Goal: Information Seeking & Learning: Learn about a topic

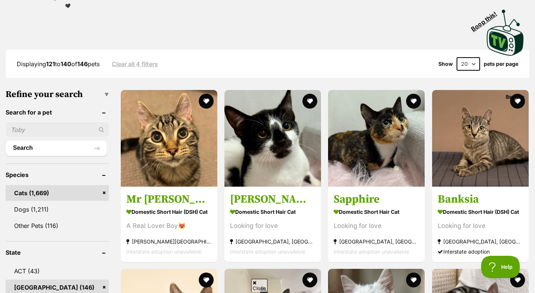
scroll to position [154, 0]
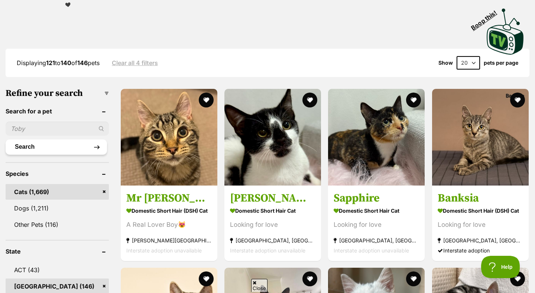
click at [15, 139] on button "Search" at bounding box center [56, 146] width 101 height 15
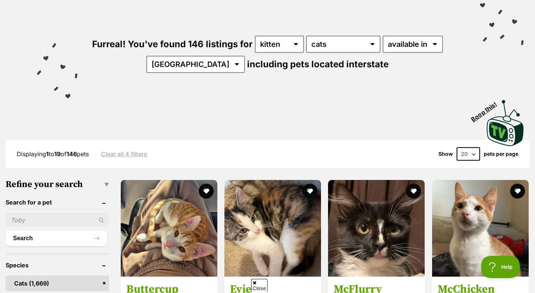
click at [29, 213] on ul "Search" at bounding box center [57, 226] width 103 height 40
click at [29, 217] on input "text" at bounding box center [57, 220] width 103 height 14
type input "Truffle"
click at [43, 242] on button "Search" at bounding box center [56, 238] width 101 height 15
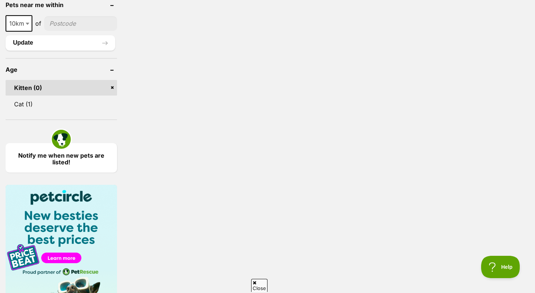
scroll to position [437, 0]
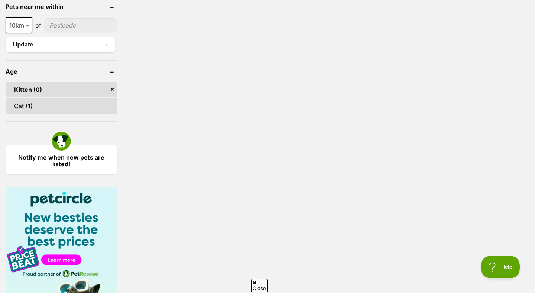
click at [37, 100] on link "Cat (1)" at bounding box center [61, 106] width 111 height 16
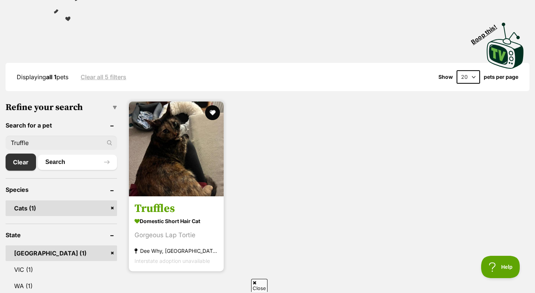
scroll to position [143, 0]
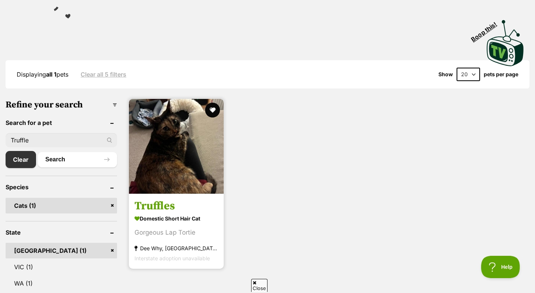
click at [181, 169] on img at bounding box center [176, 146] width 95 height 95
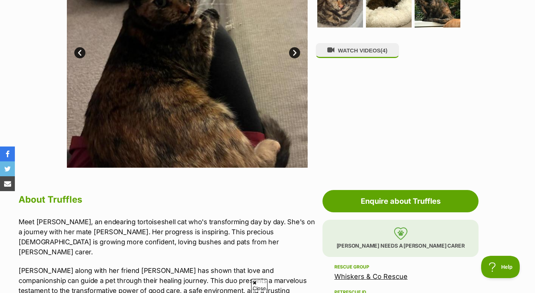
scroll to position [220, 0]
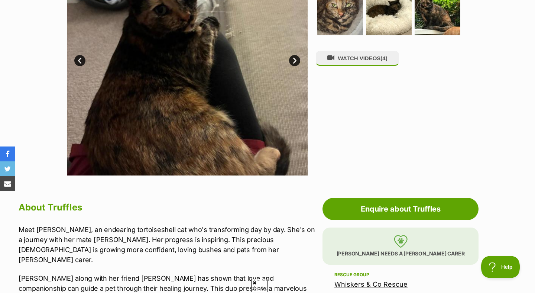
click at [400, 126] on div "WATCH VIDEOS (4)" at bounding box center [392, 55] width 152 height 241
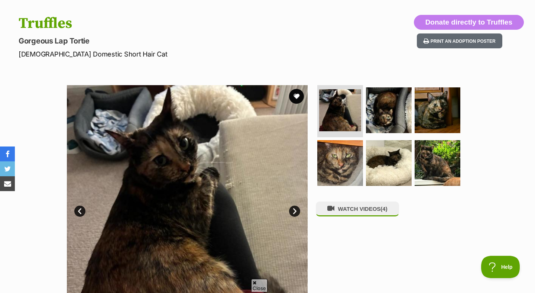
scroll to position [0, 0]
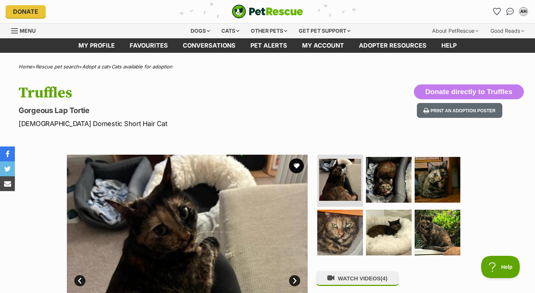
click at [227, 35] on div "Cats" at bounding box center [230, 30] width 28 height 15
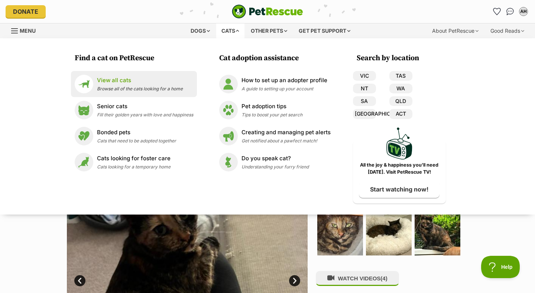
click at [111, 78] on p "View all cats" at bounding box center [140, 80] width 86 height 9
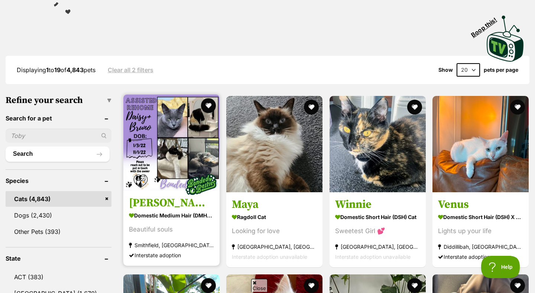
scroll to position [148, 0]
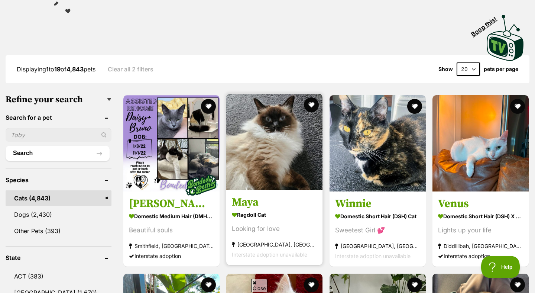
click at [287, 171] on img at bounding box center [274, 142] width 96 height 96
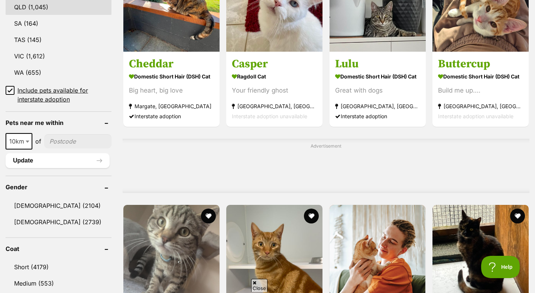
scroll to position [455, 0]
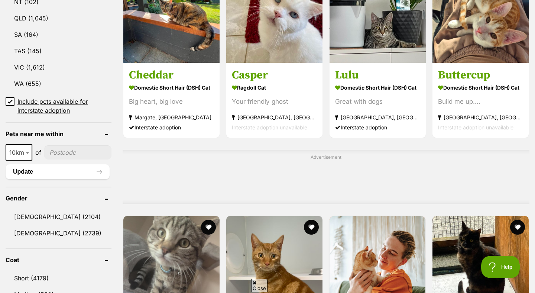
click at [29, 137] on ul "10km 25km 50km 100km 250km 10km of Update" at bounding box center [59, 158] width 106 height 42
click at [28, 149] on span at bounding box center [28, 152] width 7 height 16
click at [21, 148] on span "50km" at bounding box center [19, 152] width 26 height 10
select select "100"
click at [73, 149] on input"] "postcode" at bounding box center [80, 152] width 64 height 14
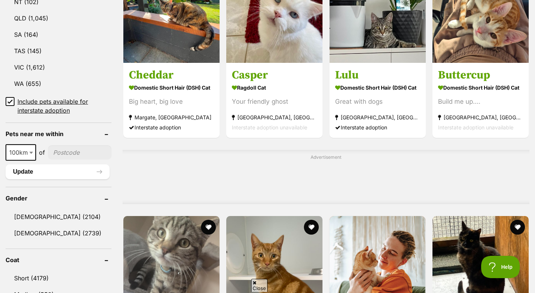
type input"] "2119"
click at [75, 164] on button "Update" at bounding box center [58, 171] width 104 height 15
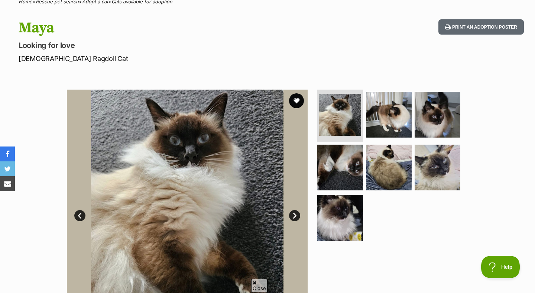
scroll to position [58, 0]
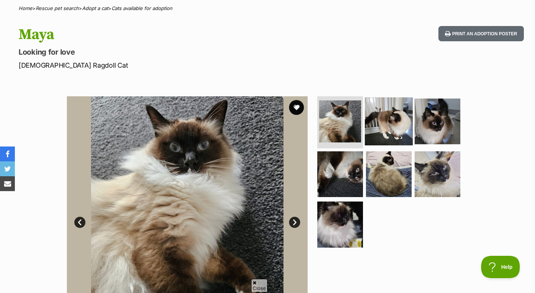
click at [372, 137] on img at bounding box center [389, 121] width 48 height 48
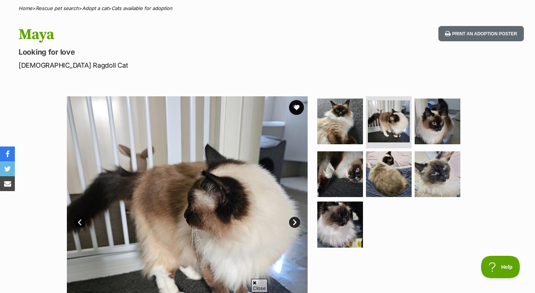
click at [297, 226] on link "Next" at bounding box center [294, 222] width 11 height 11
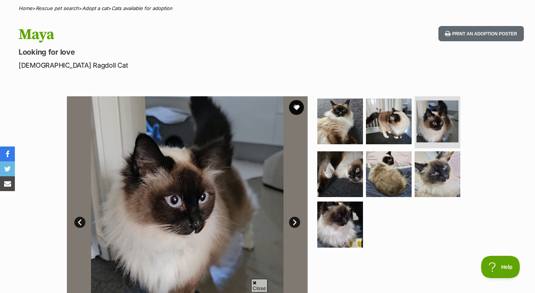
click at [297, 226] on link "Next" at bounding box center [294, 222] width 11 height 11
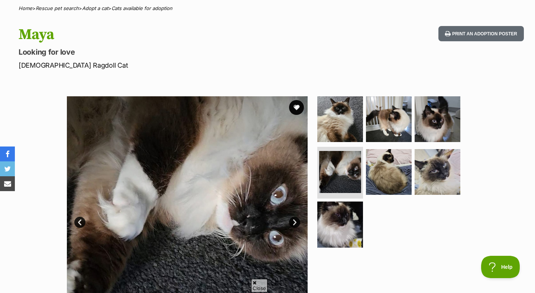
click at [297, 226] on link "Next" at bounding box center [294, 222] width 11 height 11
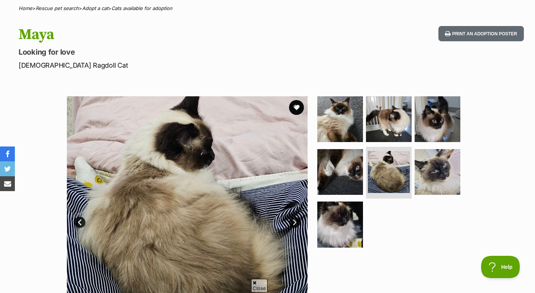
click at [297, 226] on link "Next" at bounding box center [294, 222] width 11 height 11
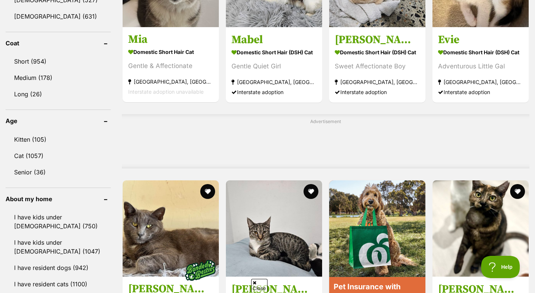
scroll to position [494, 0]
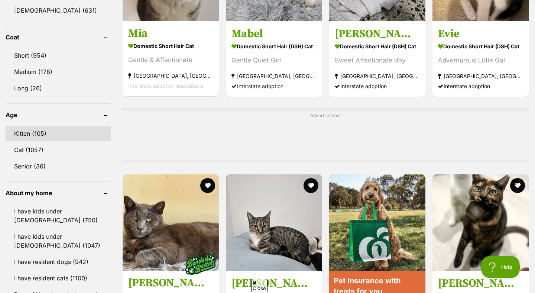
click at [53, 133] on link "Kitten (105)" at bounding box center [58, 134] width 105 height 16
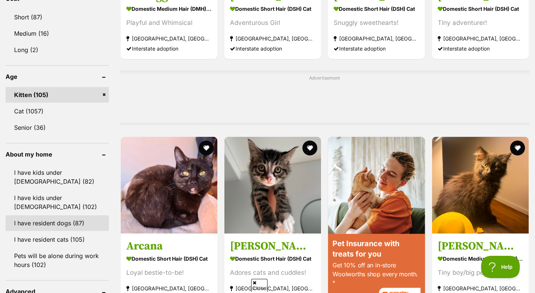
scroll to position [539, 0]
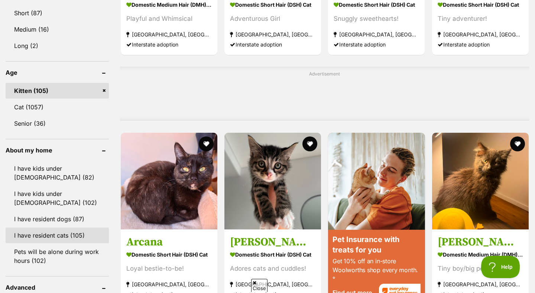
click at [95, 232] on link "I have resident cats (105)" at bounding box center [57, 235] width 103 height 16
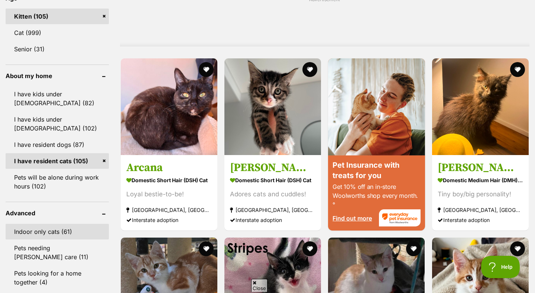
scroll to position [614, 0]
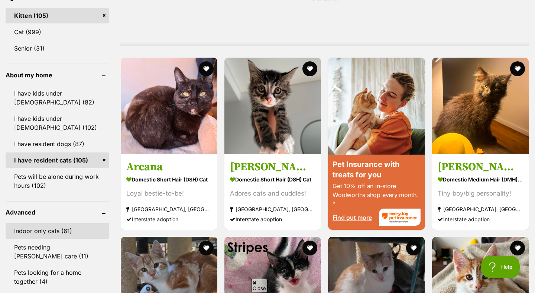
click at [86, 234] on link "Indoor only cats (61)" at bounding box center [57, 231] width 103 height 16
click at [85, 239] on ul "Indoor only cats (61) Pets needing foster care (11) Pets looking for a home tog…" at bounding box center [57, 252] width 103 height 73
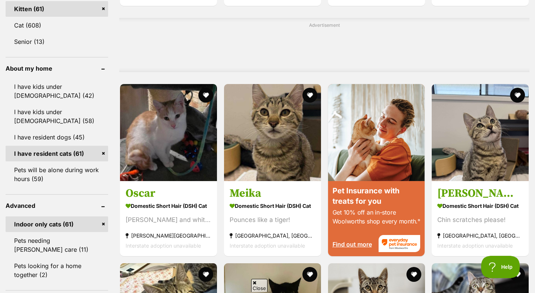
scroll to position [592, 0]
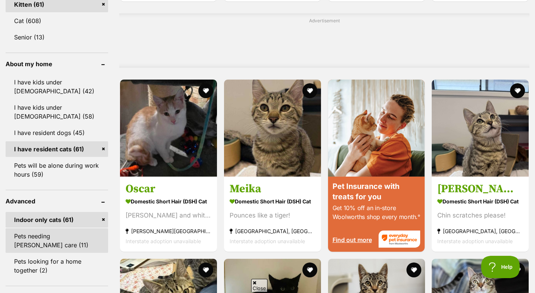
click at [78, 240] on link "Pets needing [PERSON_NAME] care (11)" at bounding box center [57, 240] width 103 height 25
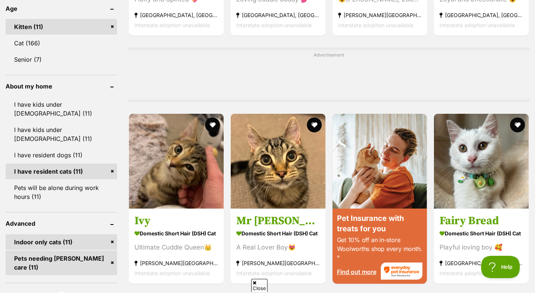
scroll to position [558, 0]
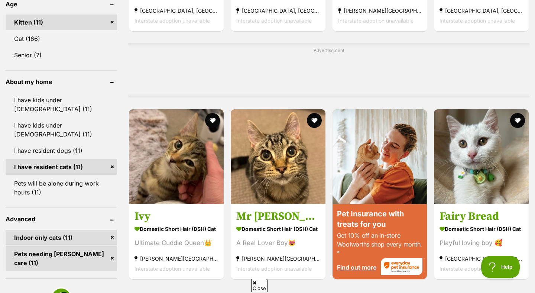
click at [78, 246] on link "Pets needing foster care (11)" at bounding box center [61, 258] width 111 height 25
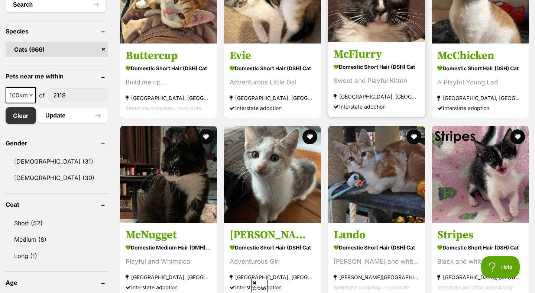
scroll to position [253, 0]
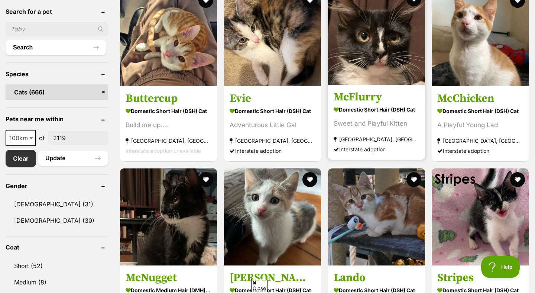
click at [410, 71] on img at bounding box center [376, 36] width 97 height 97
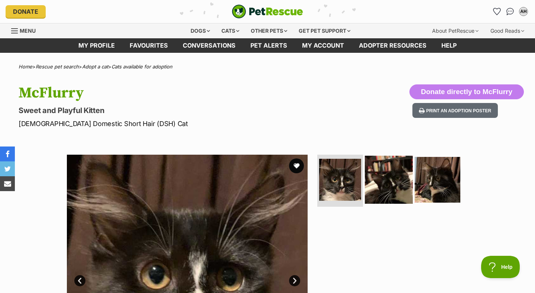
click at [384, 182] on img at bounding box center [389, 180] width 48 height 48
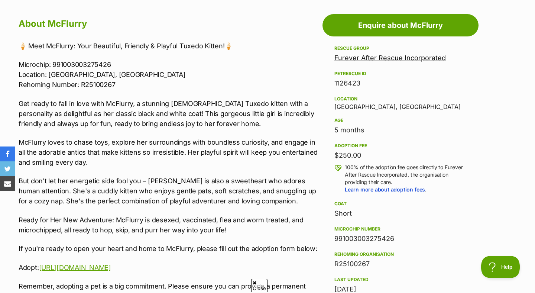
scroll to position [403, 0]
click at [346, 109] on div "Location Earlwood, NSW" at bounding box center [400, 103] width 132 height 16
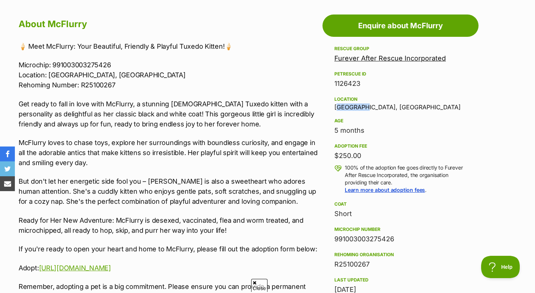
click at [346, 109] on div "Location Earlwood, NSW" at bounding box center [400, 103] width 132 height 16
copy div "Earlwood"
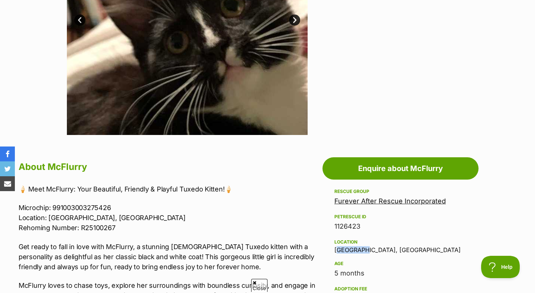
scroll to position [142, 0]
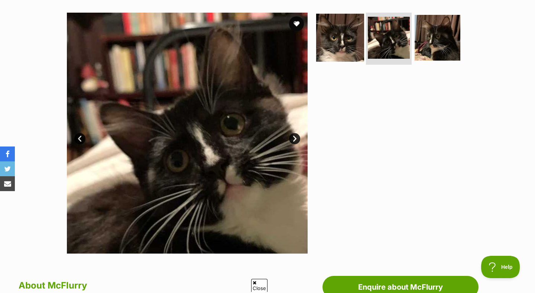
click at [353, 59] on img at bounding box center [340, 38] width 48 height 48
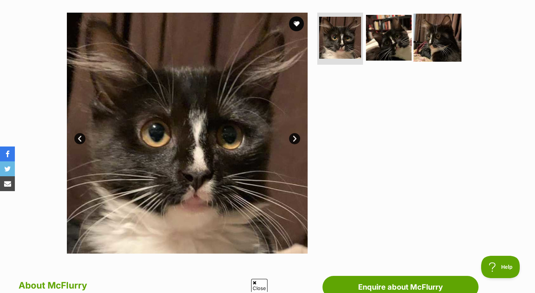
click at [431, 53] on img at bounding box center [438, 38] width 48 height 48
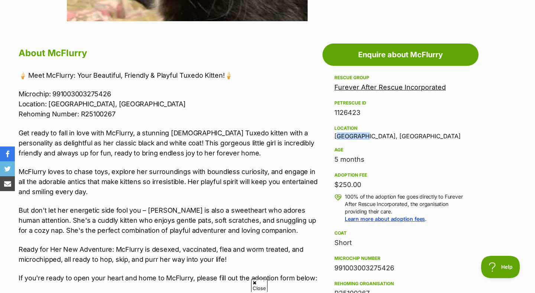
scroll to position [375, 0]
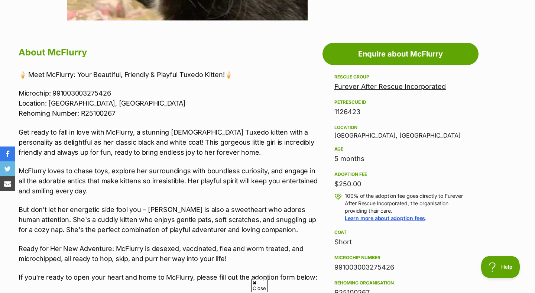
click at [331, 211] on aside "Rescue group Furever After Rescue Incorporated PetRescue ID 1126423 Location Ea…" at bounding box center [401, 261] width 156 height 378
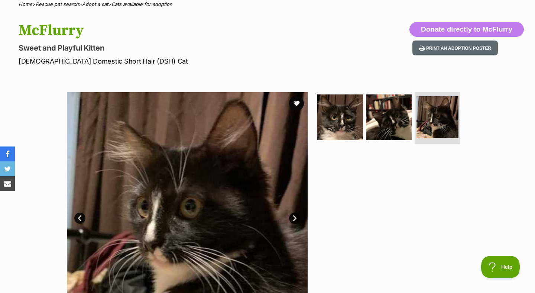
scroll to position [0, 0]
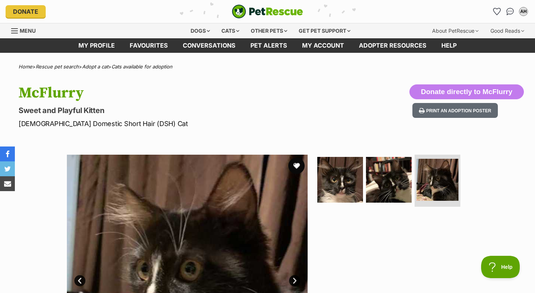
click at [294, 171] on button "favourite" at bounding box center [296, 166] width 16 height 16
click at [164, 42] on link "Favourites" at bounding box center [148, 45] width 53 height 14
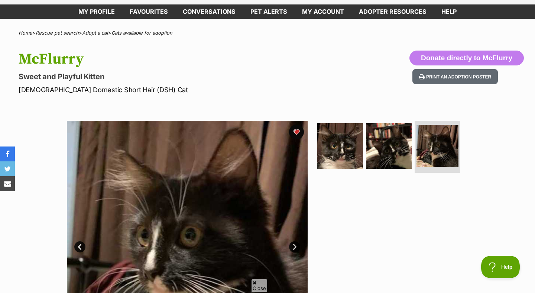
scroll to position [36, 0]
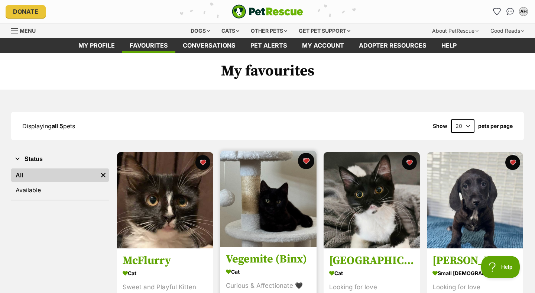
click at [307, 162] on button "favourite" at bounding box center [306, 161] width 16 height 16
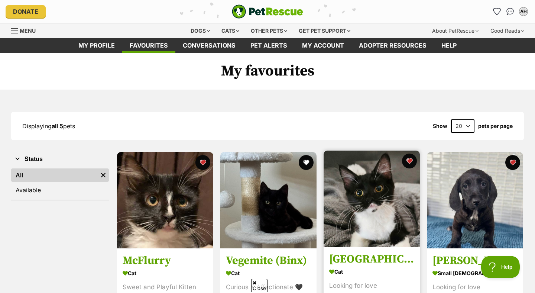
scroll to position [96, 0]
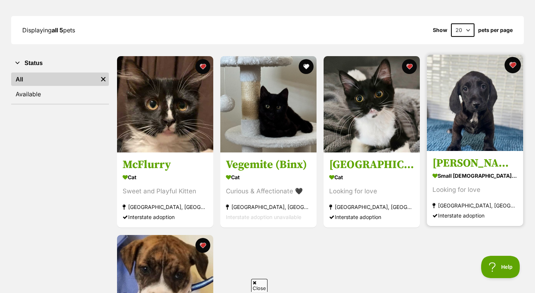
click at [512, 66] on button "favourite" at bounding box center [513, 65] width 16 height 16
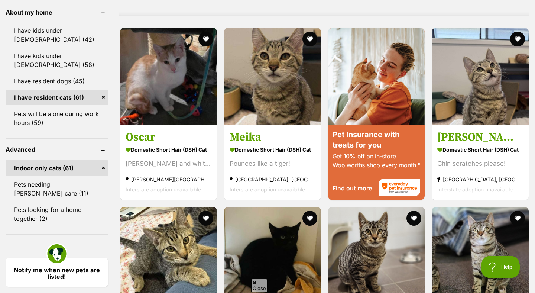
scroll to position [646, 0]
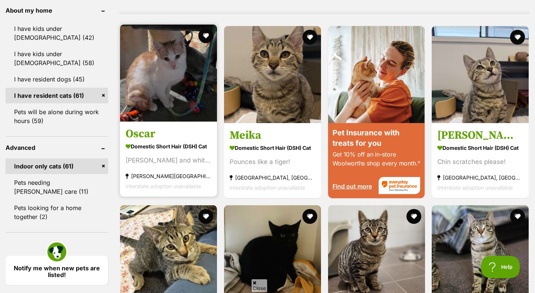
click at [175, 142] on strong "Domestic Short Hair (DSH) Cat" at bounding box center [169, 146] width 86 height 11
click at [204, 36] on button "favourite" at bounding box center [206, 35] width 16 height 16
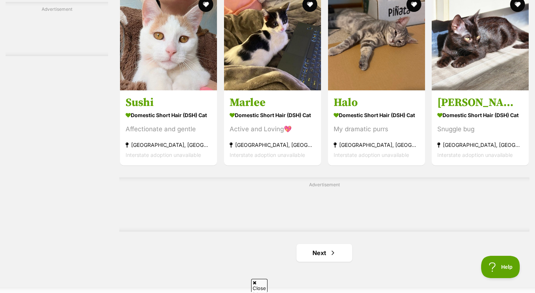
scroll to position [1120, 0]
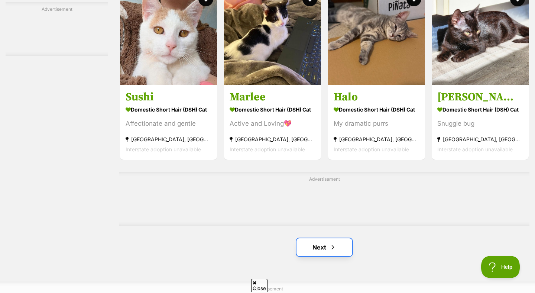
click at [312, 249] on link "Next" at bounding box center [325, 247] width 56 height 18
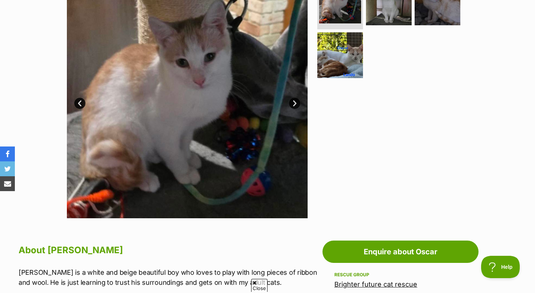
scroll to position [166, 0]
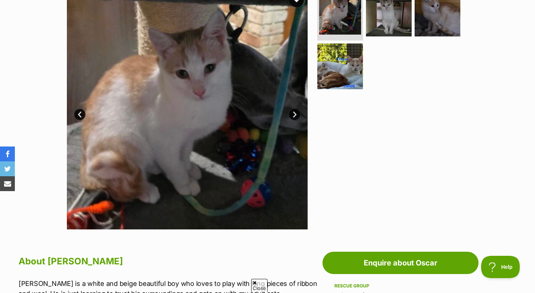
click at [295, 116] on link "Next" at bounding box center [294, 114] width 11 height 11
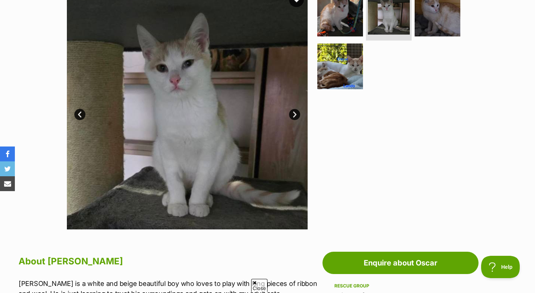
click at [295, 116] on link "Next" at bounding box center [294, 114] width 11 height 11
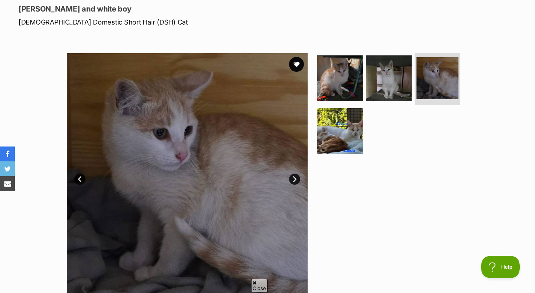
scroll to position [102, 0]
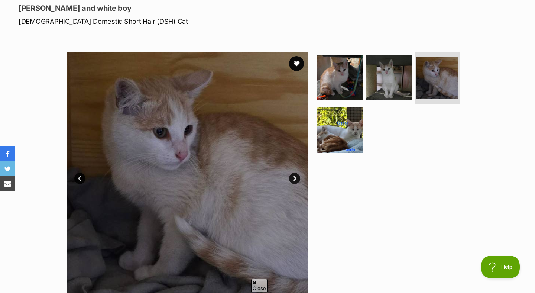
click at [293, 173] on link "Next" at bounding box center [294, 178] width 11 height 11
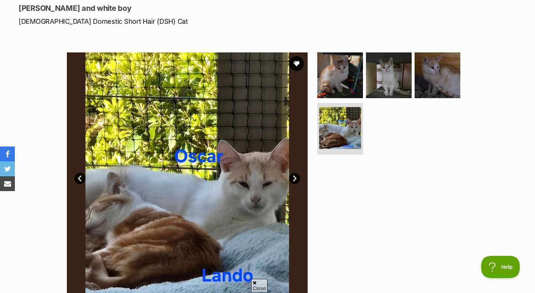
click at [293, 173] on link "Next" at bounding box center [294, 178] width 11 height 11
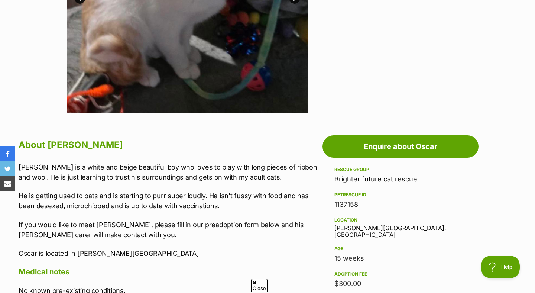
scroll to position [173, 0]
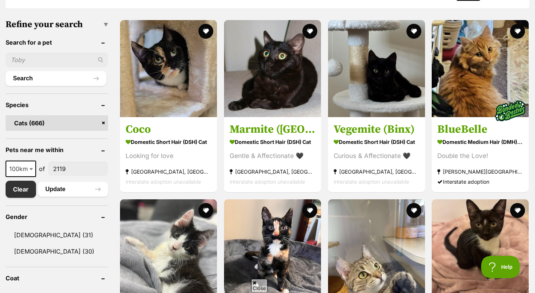
scroll to position [223, 0]
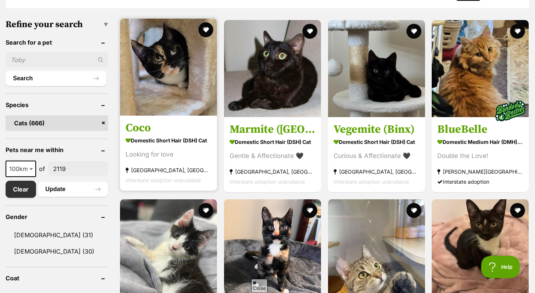
click at [205, 160] on section "Domestic Short Hair (DSH) Cat Looking for love Rossmore, NSW Interstate adoptio…" at bounding box center [169, 160] width 86 height 50
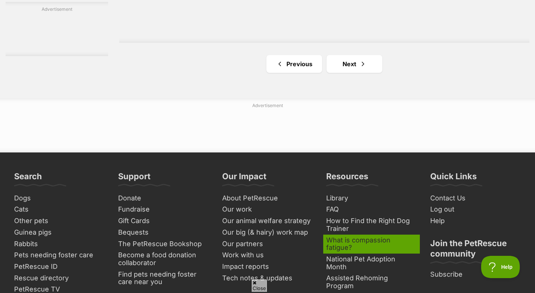
scroll to position [1241, 0]
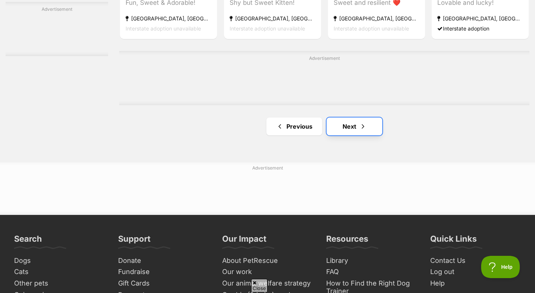
click at [345, 130] on link "Next" at bounding box center [355, 126] width 56 height 18
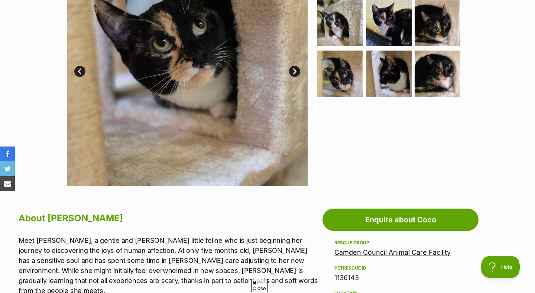
scroll to position [184, 0]
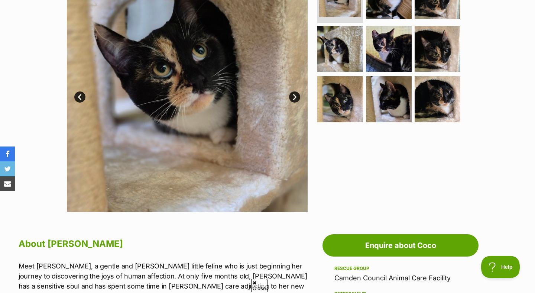
click at [295, 100] on link "Next" at bounding box center [294, 96] width 11 height 11
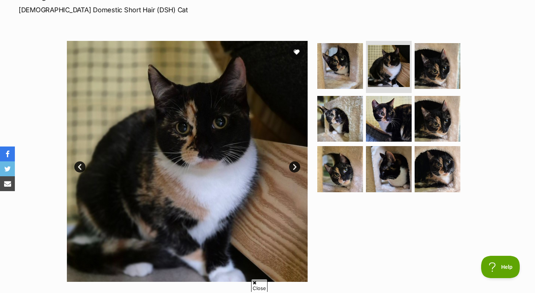
scroll to position [114, 0]
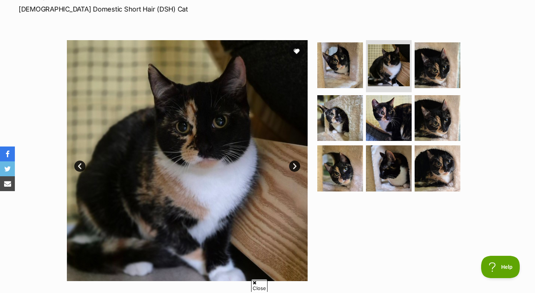
click at [301, 169] on img at bounding box center [187, 160] width 241 height 241
click at [284, 165] on img at bounding box center [187, 160] width 241 height 241
click at [292, 166] on link "Next" at bounding box center [294, 166] width 11 height 11
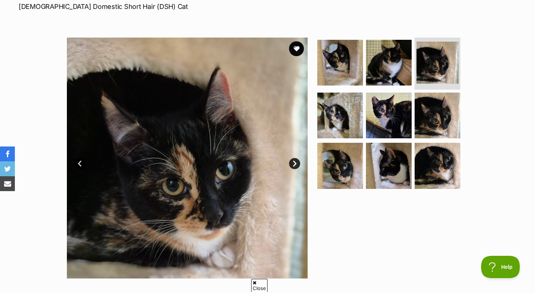
scroll to position [118, 0]
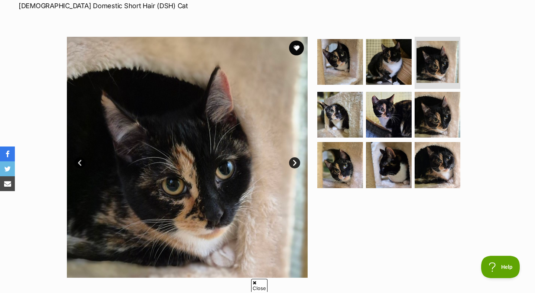
click at [292, 166] on link "Next" at bounding box center [294, 162] width 11 height 11
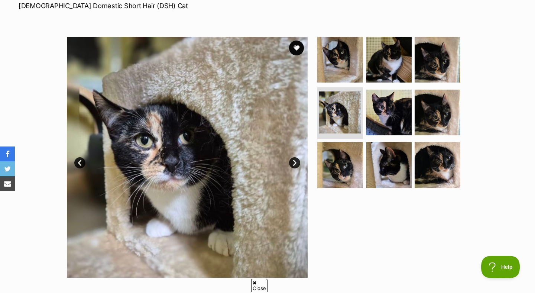
click at [292, 166] on link "Next" at bounding box center [294, 162] width 11 height 11
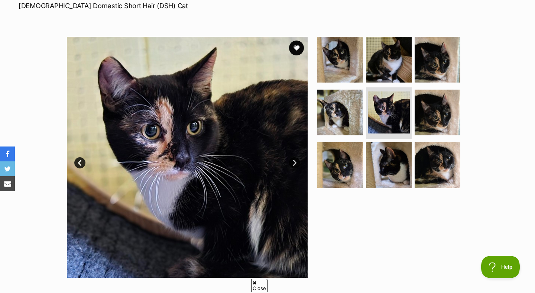
click at [292, 166] on link "Next" at bounding box center [294, 162] width 11 height 11
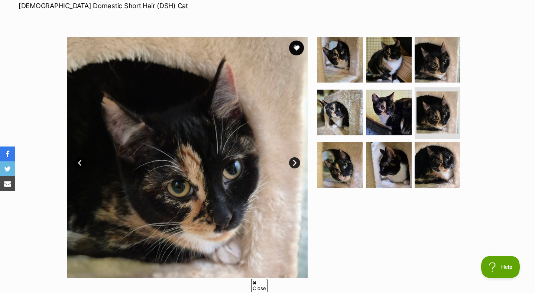
click at [292, 166] on link "Next" at bounding box center [294, 162] width 11 height 11
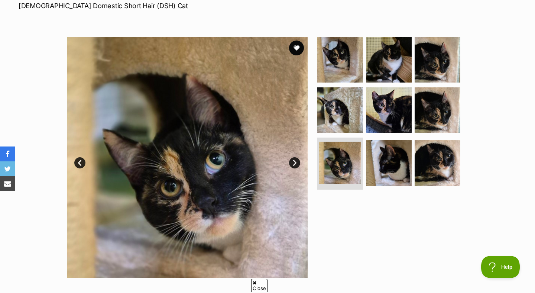
click at [292, 166] on link "Next" at bounding box center [294, 162] width 11 height 11
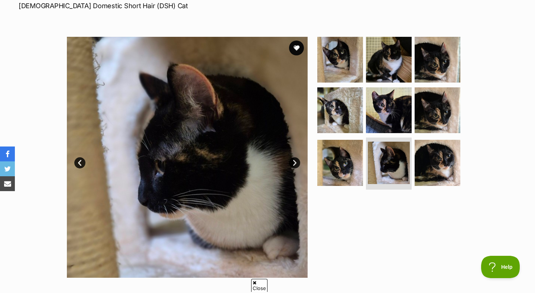
click at [292, 166] on link "Next" at bounding box center [294, 162] width 11 height 11
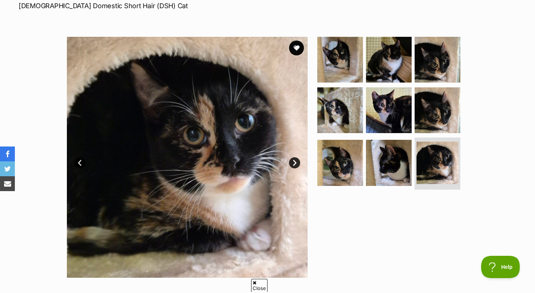
click at [292, 166] on link "Next" at bounding box center [294, 162] width 11 height 11
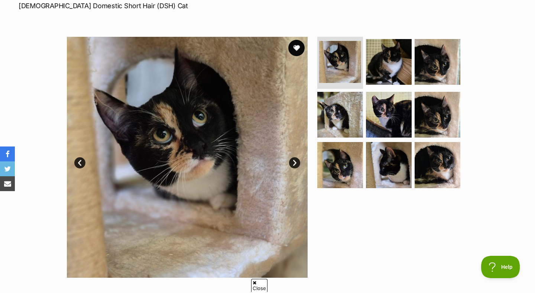
click at [301, 47] on button "favourite" at bounding box center [296, 48] width 16 height 16
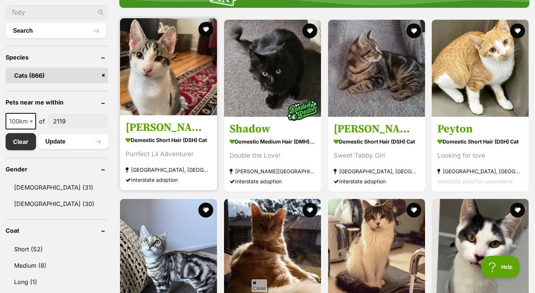
click at [152, 89] on img at bounding box center [168, 66] width 97 height 97
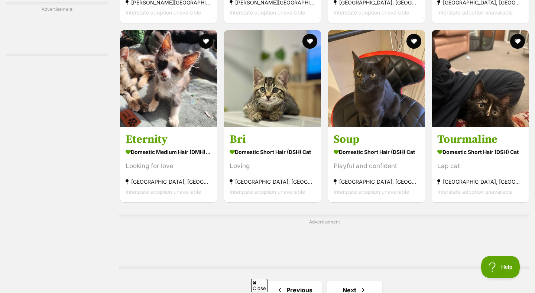
scroll to position [1125, 0]
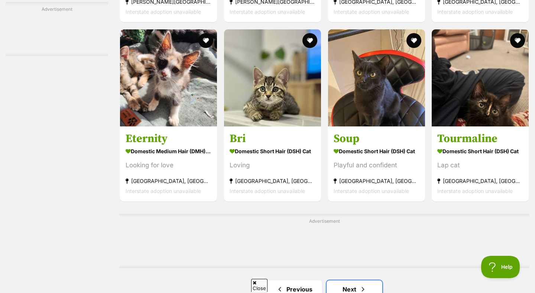
click at [332, 285] on link "Next" at bounding box center [355, 289] width 56 height 18
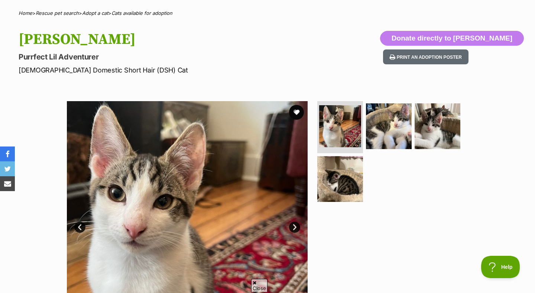
scroll to position [38, 0]
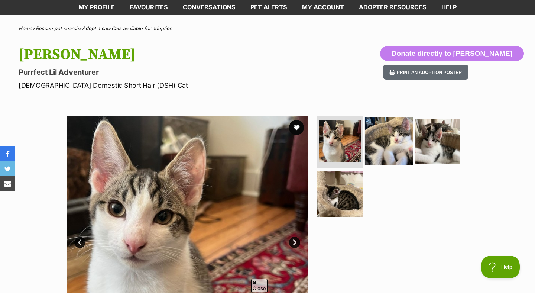
click at [369, 132] on img at bounding box center [389, 141] width 48 height 48
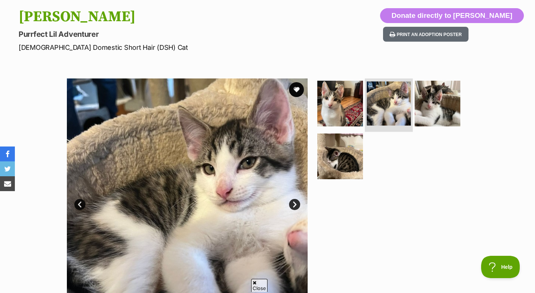
scroll to position [85, 0]
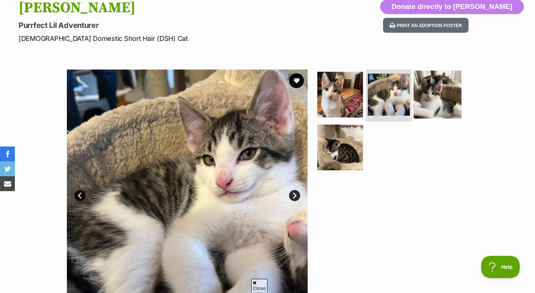
click at [428, 96] on img at bounding box center [438, 95] width 48 height 48
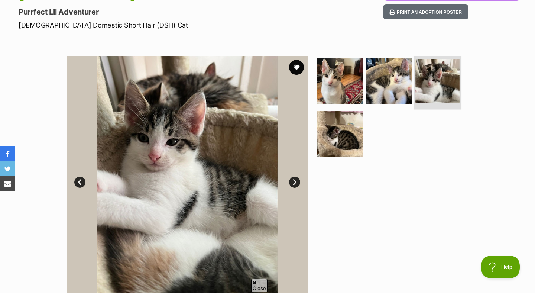
scroll to position [100, 0]
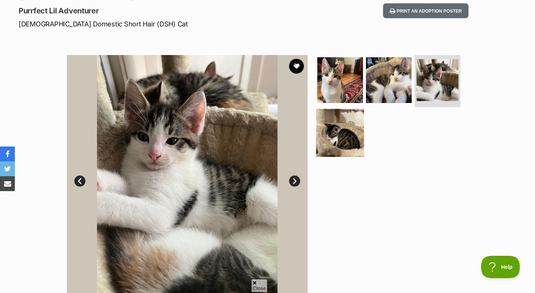
click at [360, 139] on img at bounding box center [340, 133] width 48 height 48
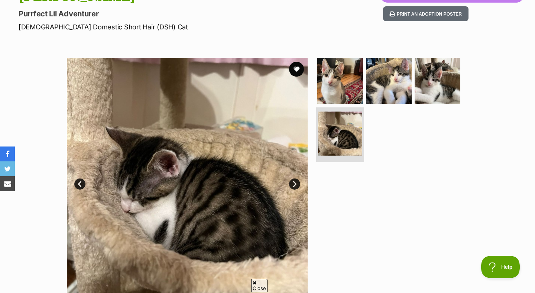
scroll to position [95, 0]
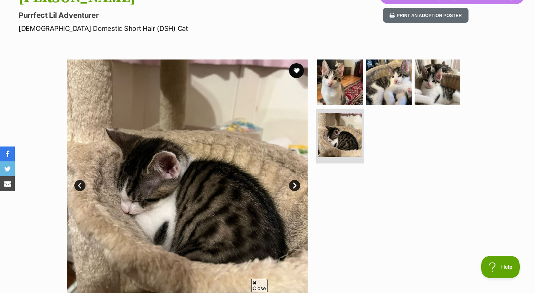
click at [343, 141] on img at bounding box center [340, 135] width 44 height 44
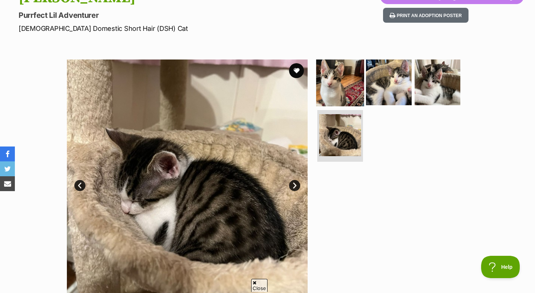
click at [351, 65] on img at bounding box center [340, 82] width 48 height 48
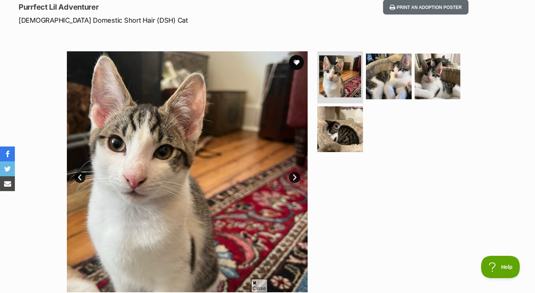
scroll to position [97, 0]
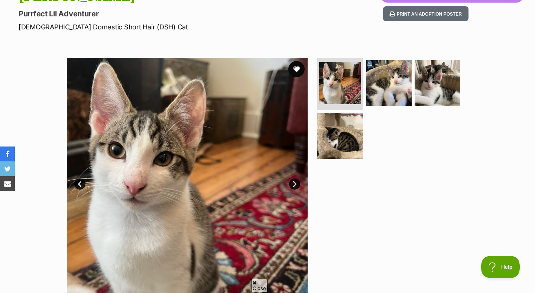
click at [296, 75] on button "favourite" at bounding box center [296, 69] width 16 height 16
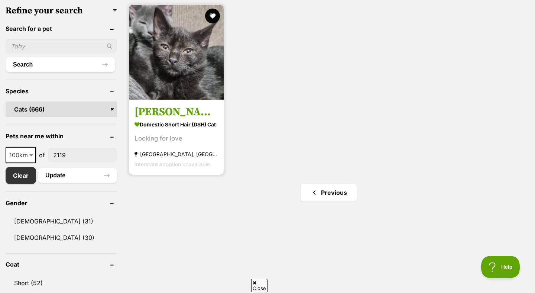
scroll to position [236, 0]
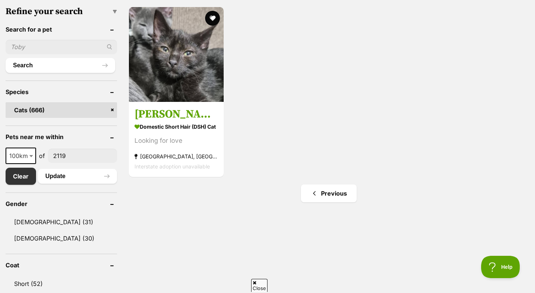
click at [35, 151] on span "100km" at bounding box center [21, 156] width 30 height 16
select select "250"
click at [64, 175] on button "Update" at bounding box center [77, 176] width 79 height 15
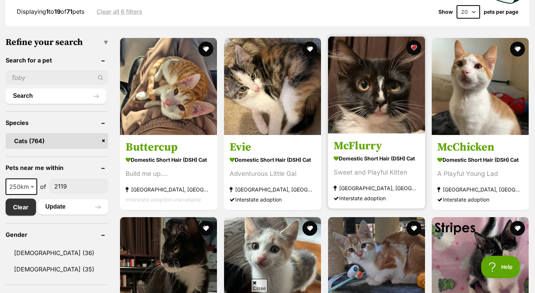
scroll to position [283, 0]
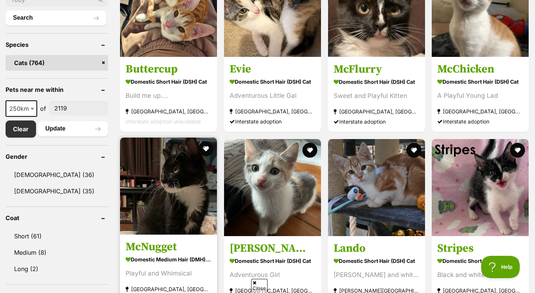
click at [160, 203] on img at bounding box center [168, 185] width 97 height 97
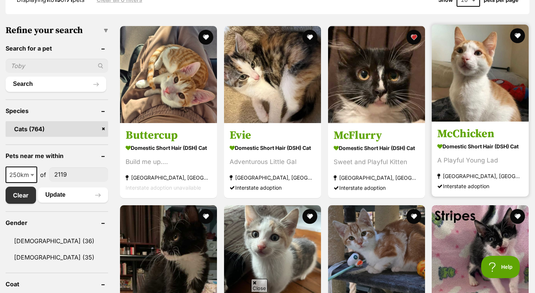
scroll to position [198, 0]
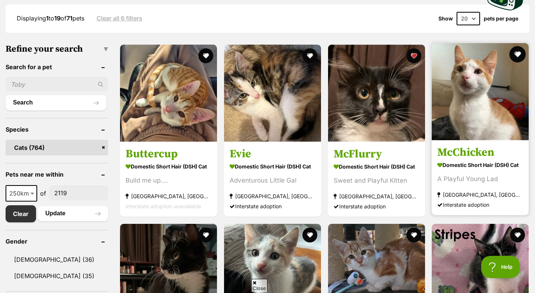
click at [512, 56] on button "favourite" at bounding box center [517, 54] width 16 height 16
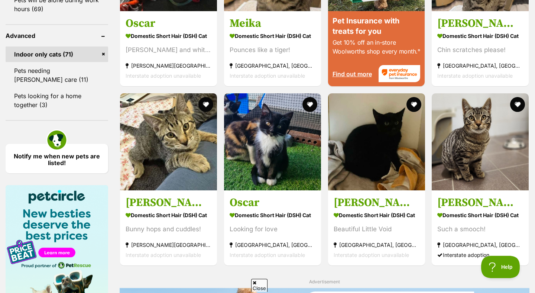
scroll to position [758, 0]
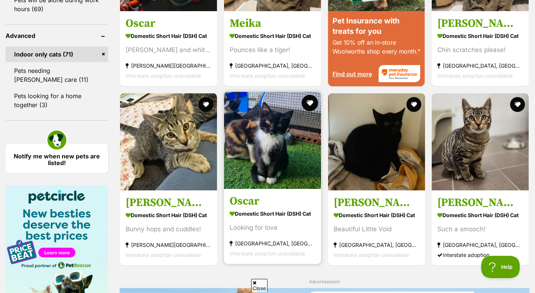
click at [312, 106] on button "favourite" at bounding box center [310, 103] width 16 height 16
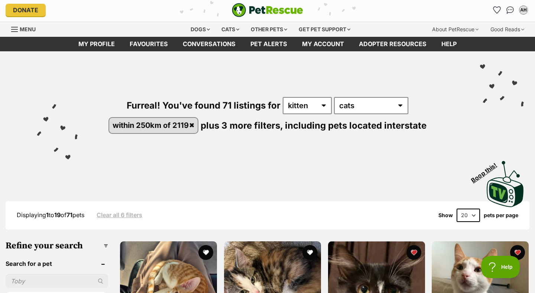
scroll to position [0, 0]
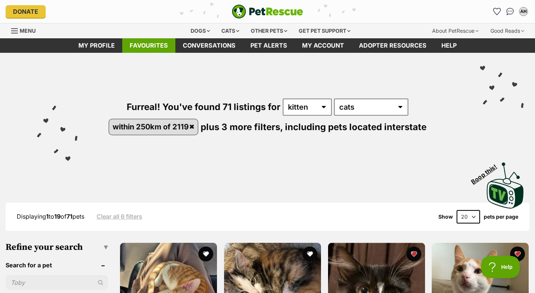
click at [157, 46] on link "Favourites" at bounding box center [148, 45] width 53 height 14
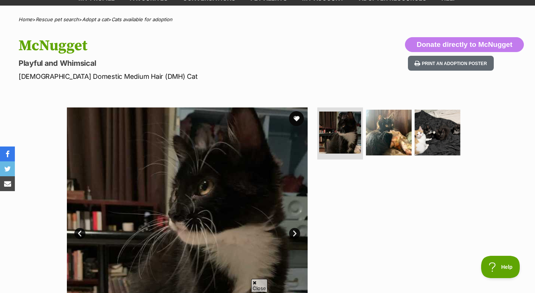
scroll to position [28, 0]
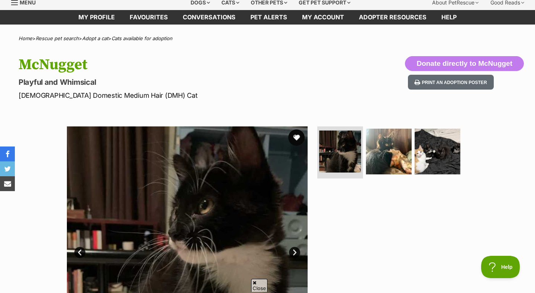
click at [294, 136] on button "favourite" at bounding box center [296, 137] width 16 height 16
click at [435, 144] on img at bounding box center [438, 151] width 48 height 48
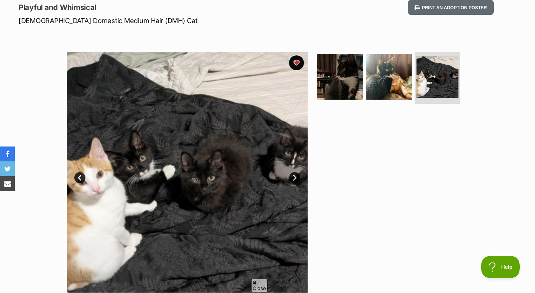
scroll to position [0, 0]
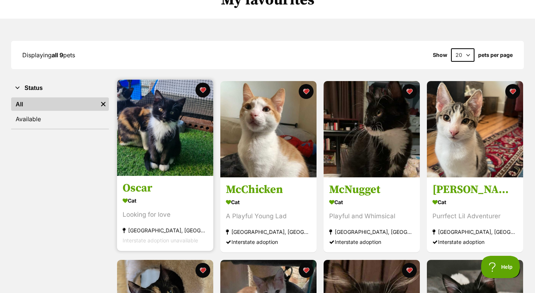
scroll to position [17, 0]
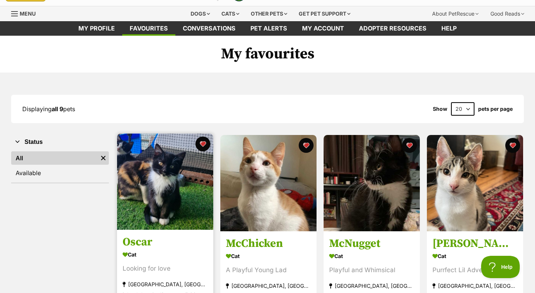
click at [176, 168] on img at bounding box center [165, 181] width 96 height 96
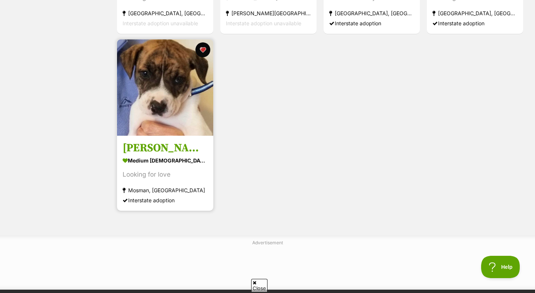
click at [175, 171] on div "Looking for love" at bounding box center [165, 174] width 85 height 10
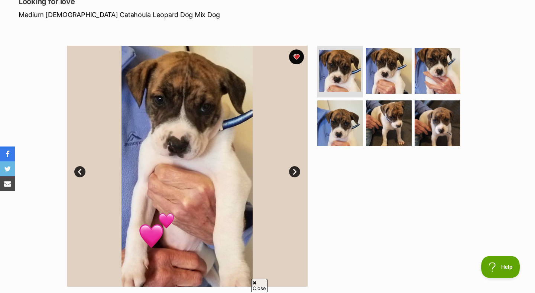
scroll to position [112, 0]
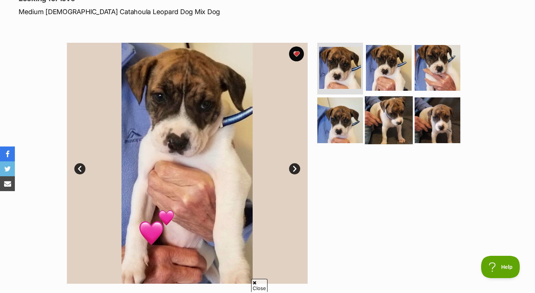
click at [386, 113] on img at bounding box center [389, 120] width 48 height 48
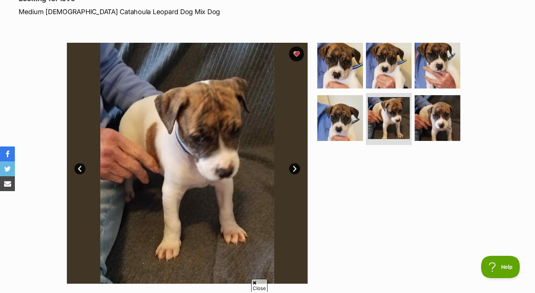
click at [297, 170] on link "Next" at bounding box center [294, 168] width 11 height 11
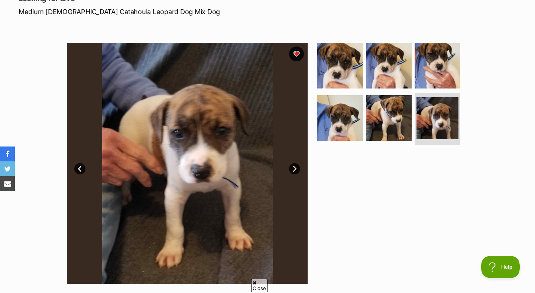
click at [297, 170] on link "Next" at bounding box center [294, 168] width 11 height 11
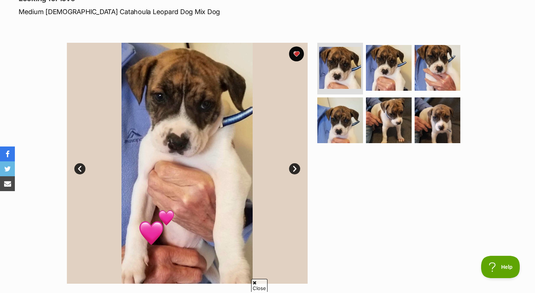
click at [297, 170] on link "Next" at bounding box center [294, 168] width 11 height 11
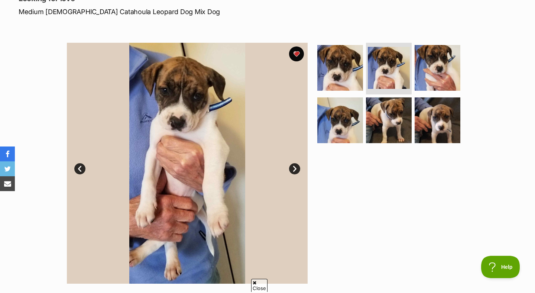
click at [76, 10] on p "Medium [DEMOGRAPHIC_DATA] Catahoula Leopard Dog Mix Dog" at bounding box center [173, 12] width 308 height 10
drag, startPoint x: 76, startPoint y: 10, endPoint x: 124, endPoint y: 9, distance: 48.3
click at [124, 9] on p "Medium Male Catahoula Leopard Dog Mix Dog" at bounding box center [173, 12] width 308 height 10
copy p "Catahoula Leopard Dog"
click at [306, 186] on img at bounding box center [187, 163] width 241 height 241
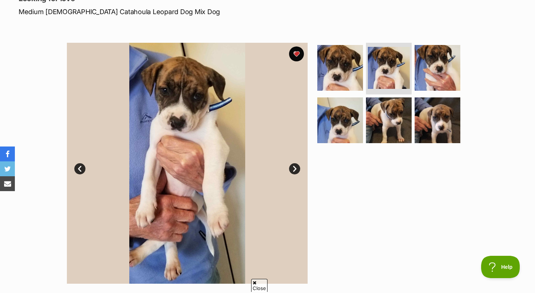
click at [339, 182] on div at bounding box center [392, 163] width 152 height 241
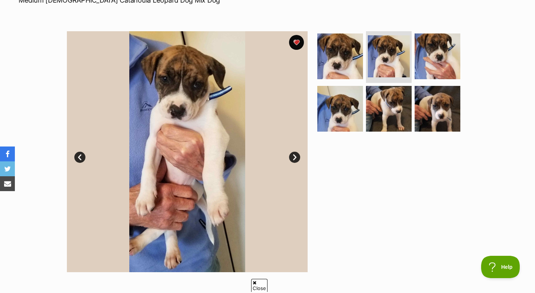
scroll to position [128, 0]
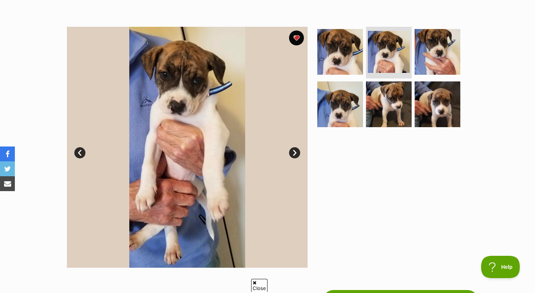
click at [292, 152] on link "Next" at bounding box center [294, 152] width 11 height 11
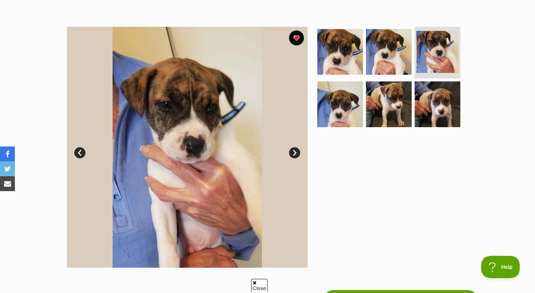
click at [292, 152] on link "Next" at bounding box center [294, 152] width 11 height 11
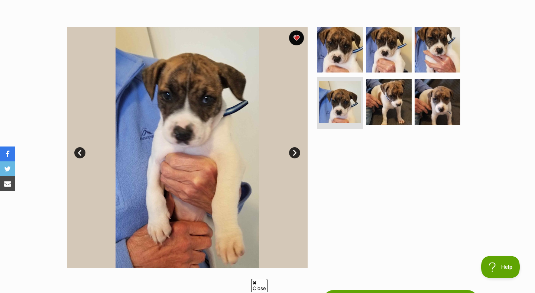
click at [292, 152] on link "Next" at bounding box center [294, 152] width 11 height 11
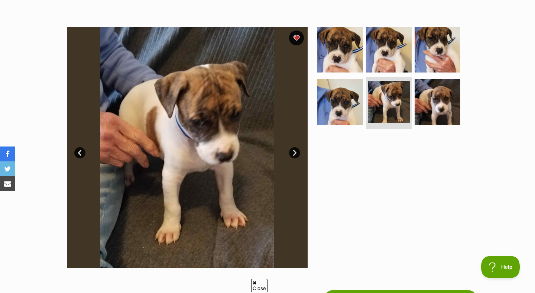
click at [292, 152] on link "Next" at bounding box center [294, 152] width 11 height 11
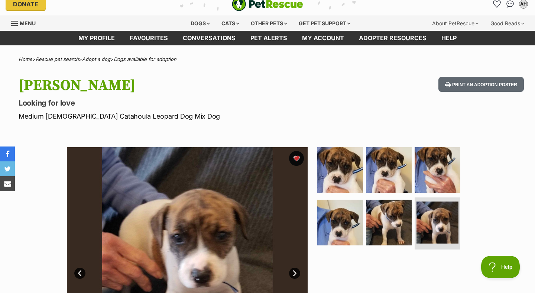
scroll to position [0, 0]
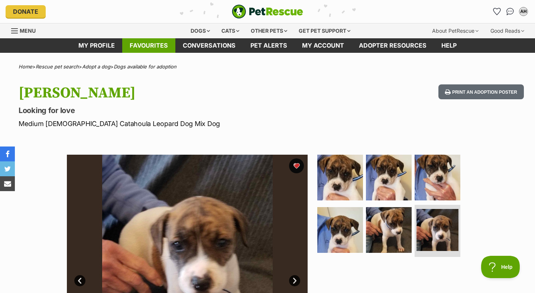
click at [139, 41] on link "Favourites" at bounding box center [148, 45] width 53 height 14
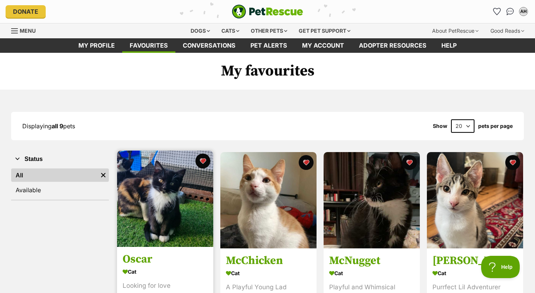
click at [139, 219] on img at bounding box center [165, 198] width 96 height 96
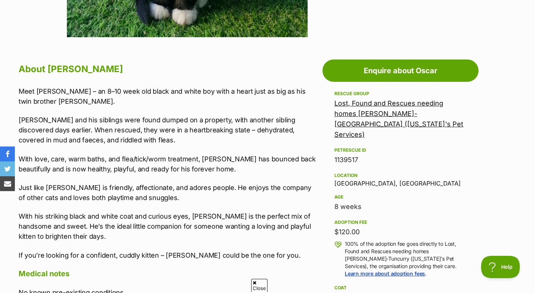
scroll to position [372, 0]
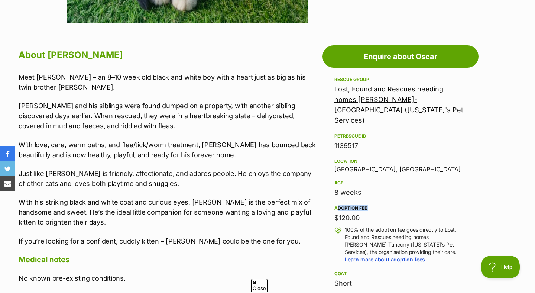
drag, startPoint x: 328, startPoint y: 192, endPoint x: 403, endPoint y: 181, distance: 75.6
click at [403, 181] on aside "Rescue group Lost, Found and Rescues needing homes Forster-Tuncurry (Georgia's …" at bounding box center [401, 244] width 156 height 338
click at [362, 226] on p "100% of the adoption fee goes directly to Lost, Found and Rescues needing homes…" at bounding box center [406, 244] width 122 height 37
click at [349, 213] on div "$120.00" at bounding box center [400, 218] width 132 height 10
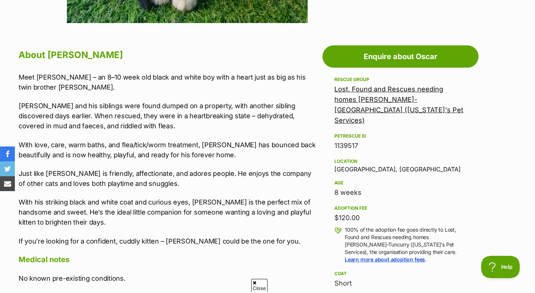
click at [349, 213] on div "$120.00" at bounding box center [400, 218] width 132 height 10
click at [333, 147] on aside "Rescue group Lost, Found and Rescues needing homes Forster-Tuncurry (Georgia's …" at bounding box center [401, 244] width 156 height 338
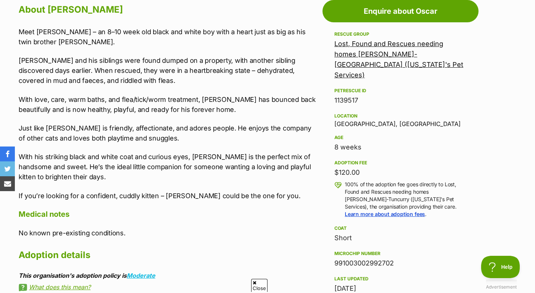
scroll to position [418, 0]
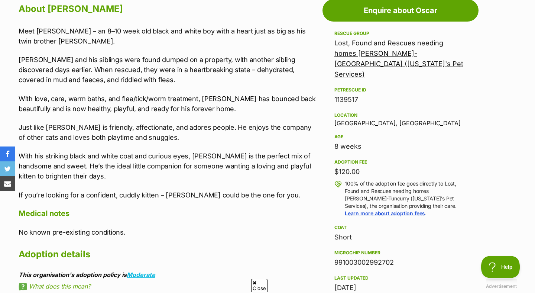
drag, startPoint x: 334, startPoint y: 218, endPoint x: 368, endPoint y: 218, distance: 33.8
click at [368, 218] on aside "Rescue group Lost, Found and Rescues needing homes Forster-Tuncurry (Georgia's …" at bounding box center [401, 198] width 156 height 338
click at [368, 232] on div "Short" at bounding box center [400, 237] width 132 height 10
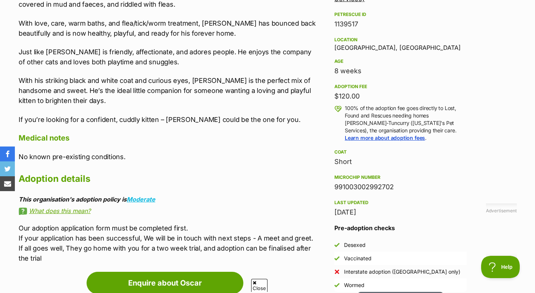
scroll to position [513, 0]
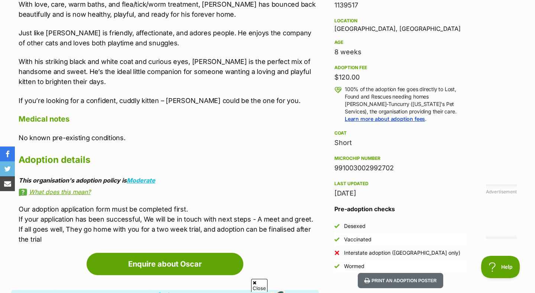
drag, startPoint x: 125, startPoint y: 181, endPoint x: 178, endPoint y: 181, distance: 52.8
click at [178, 181] on div "This organisation's adoption policy is Moderate" at bounding box center [169, 180] width 300 height 7
click at [152, 171] on div "About Oscar Meet Oscar – an 8–10 week old black and white boy with a heart just…" at bounding box center [169, 75] width 300 height 338
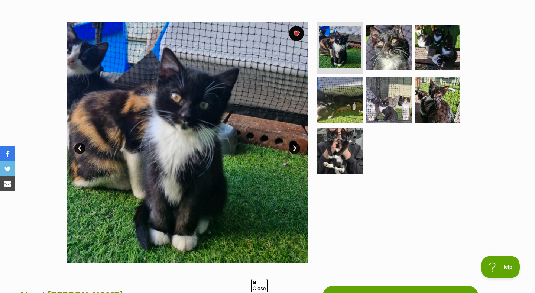
scroll to position [129, 0]
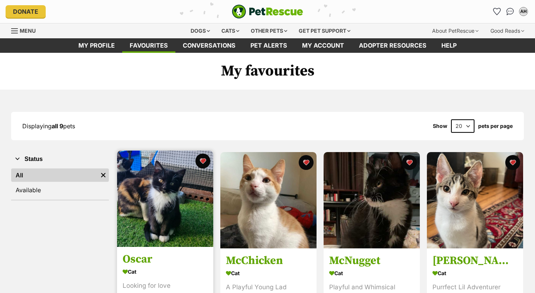
click at [161, 187] on img at bounding box center [165, 198] width 96 height 96
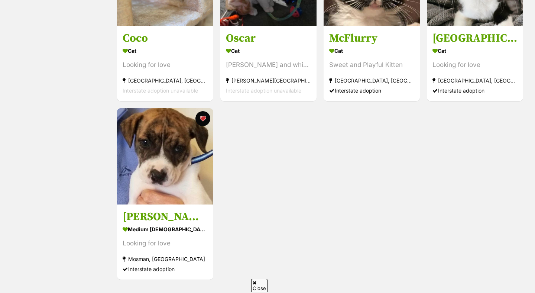
scroll to position [400, 0]
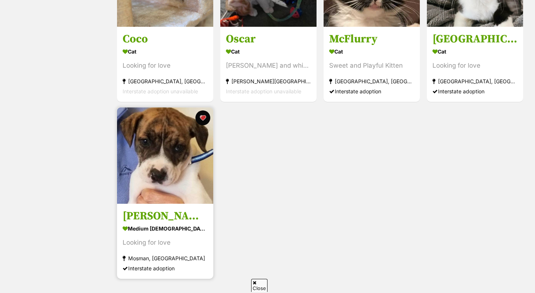
click at [180, 211] on h3 "[PERSON_NAME]" at bounding box center [165, 216] width 85 height 14
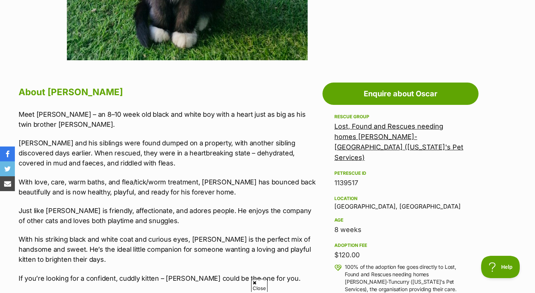
scroll to position [340, 0]
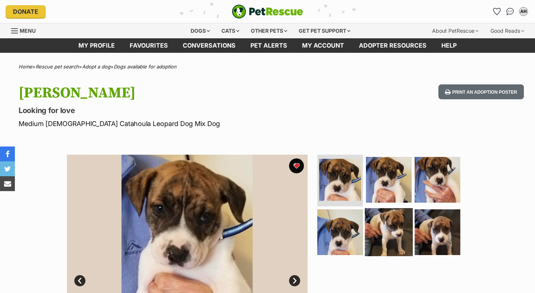
click at [366, 253] on img at bounding box center [389, 232] width 48 height 48
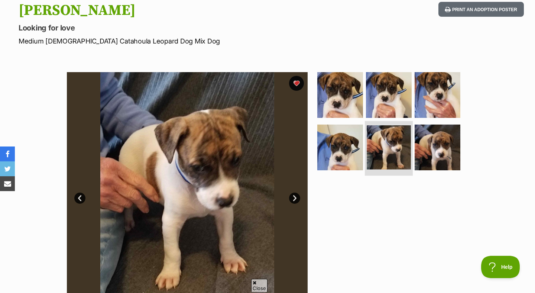
scroll to position [89, 0]
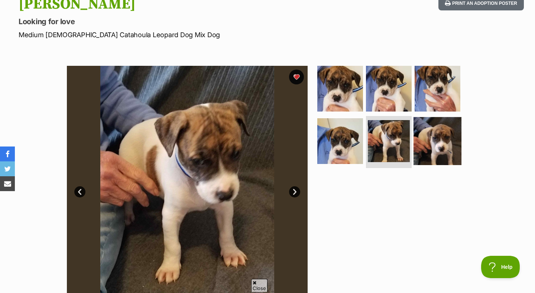
click at [456, 145] on img at bounding box center [438, 141] width 48 height 48
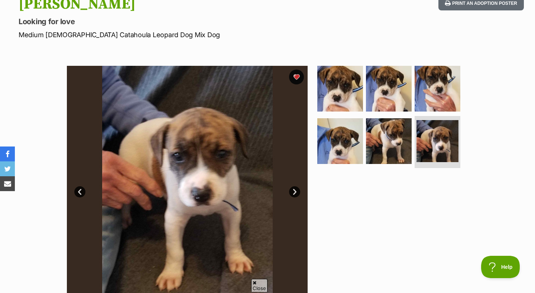
scroll to position [97, 0]
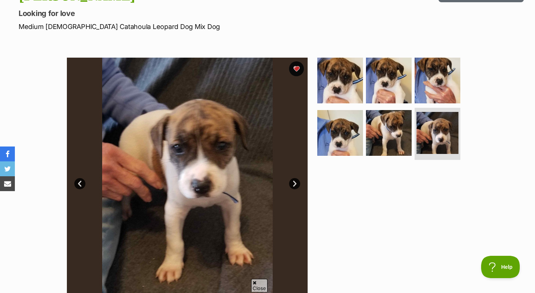
click at [303, 186] on img at bounding box center [187, 178] width 241 height 241
click at [300, 179] on img at bounding box center [187, 178] width 241 height 241
click at [297, 179] on link "Next" at bounding box center [294, 183] width 11 height 11
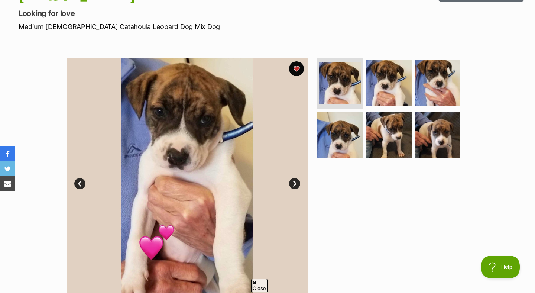
click at [297, 180] on link "Next" at bounding box center [294, 183] width 11 height 11
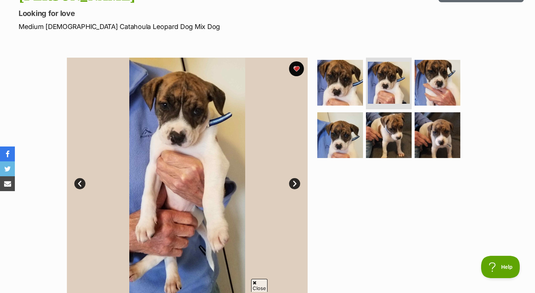
click at [297, 180] on link "Next" at bounding box center [294, 183] width 11 height 11
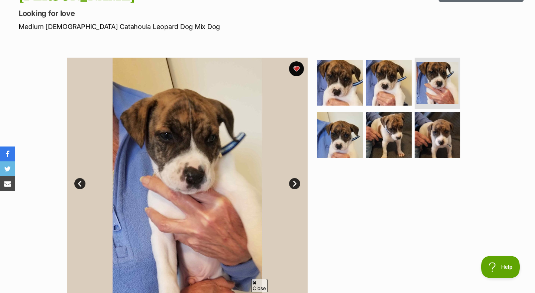
click at [297, 180] on link "Next" at bounding box center [294, 183] width 11 height 11
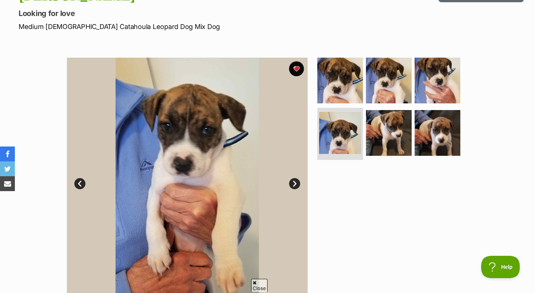
click at [297, 180] on link "Next" at bounding box center [294, 183] width 11 height 11
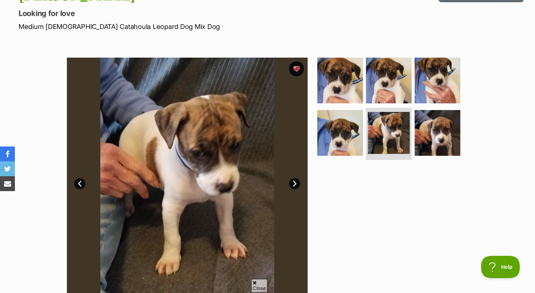
click at [297, 180] on link "Next" at bounding box center [294, 183] width 11 height 11
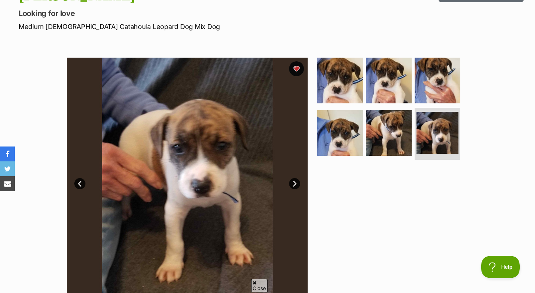
click at [297, 180] on link "Next" at bounding box center [294, 183] width 11 height 11
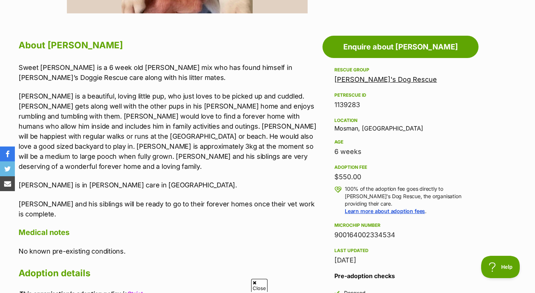
scroll to position [394, 0]
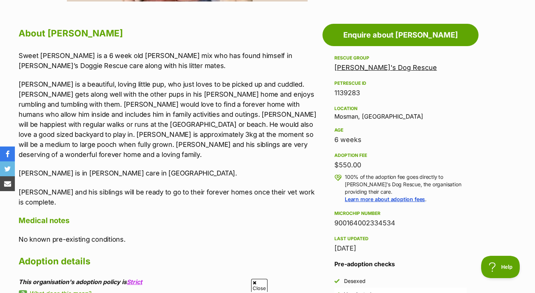
click at [166, 139] on p "Stanley is a beautiful, loving little pup, who just loves to be picked up and c…" at bounding box center [169, 119] width 300 height 80
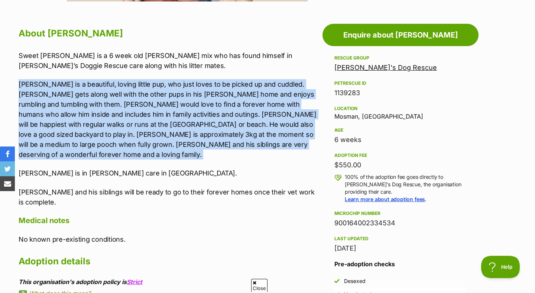
click at [166, 139] on p "Stanley is a beautiful, loving little pup, who just loves to be picked up and c…" at bounding box center [169, 119] width 300 height 80
click at [176, 168] on p "Stanley is in foster care in Mosman NSW." at bounding box center [169, 173] width 300 height 10
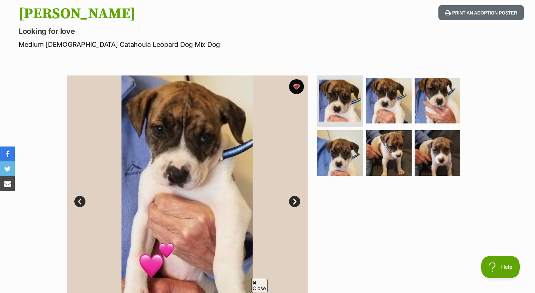
scroll to position [0, 0]
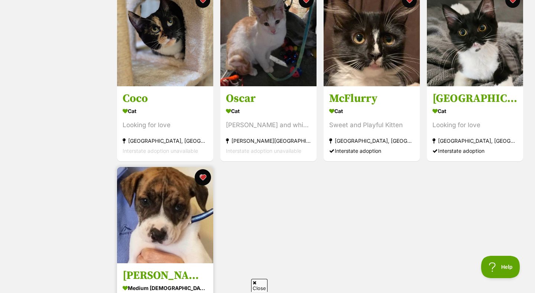
click at [203, 172] on button "favourite" at bounding box center [203, 177] width 16 height 16
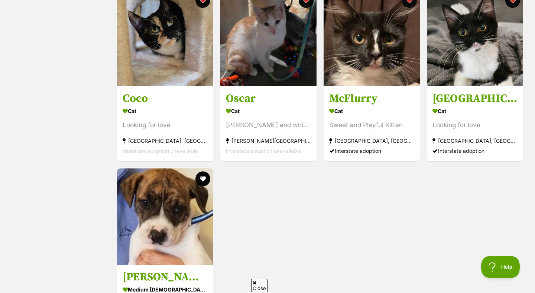
click at [270, 214] on div "Oscar Cat Looking for love Forster, NSW Interstate adoption unavailable Adverti…" at bounding box center [320, 75] width 408 height 530
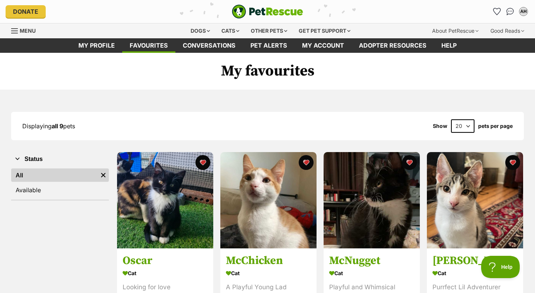
scroll to position [23, 0]
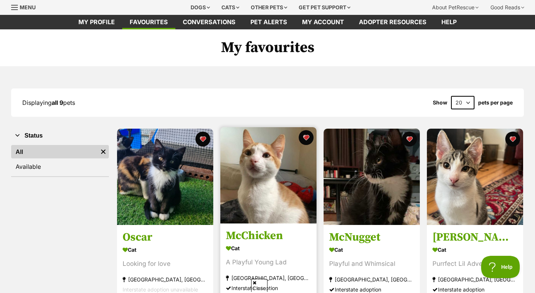
click at [262, 197] on img at bounding box center [268, 175] width 96 height 96
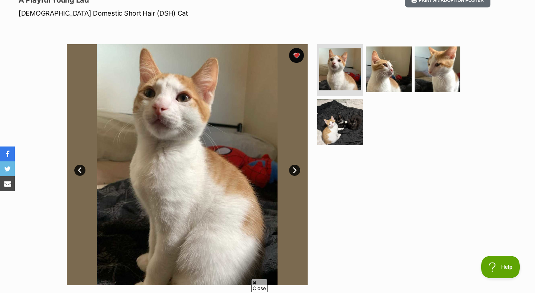
scroll to position [105, 0]
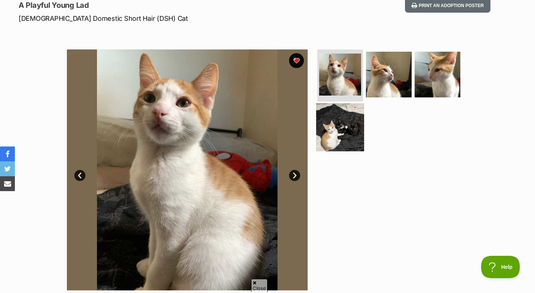
click at [334, 134] on img at bounding box center [340, 127] width 48 height 48
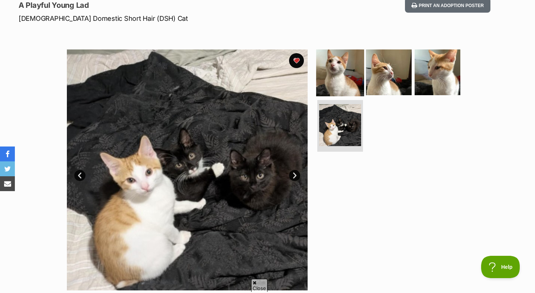
click at [336, 87] on img at bounding box center [340, 72] width 48 height 48
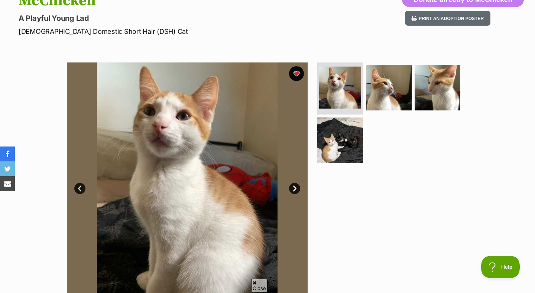
scroll to position [54, 0]
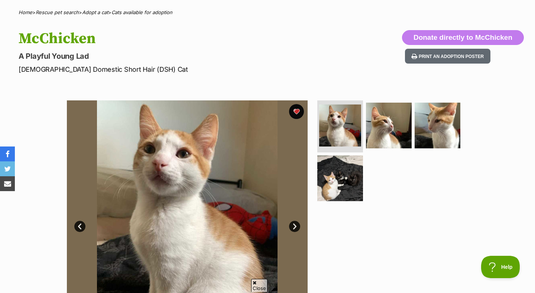
click at [74, 41] on h1 "McChicken" at bounding box center [173, 38] width 308 height 17
click at [127, 48] on hgroup "McChicken A Playful Young Lad Male Domestic Short Hair (DSH) Cat" at bounding box center [173, 52] width 308 height 44
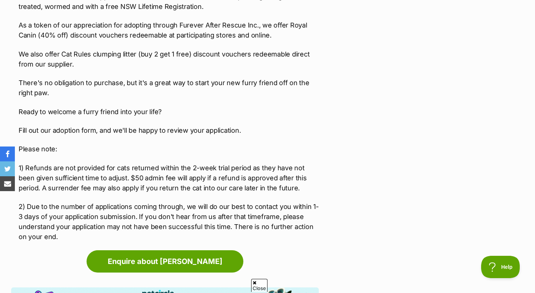
scroll to position [1194, 0]
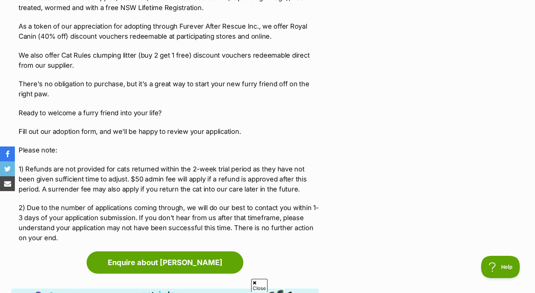
click at [206, 164] on p "1) Refunds are not provided for cats returned within the 2-week trial period as…" at bounding box center [169, 179] width 300 height 30
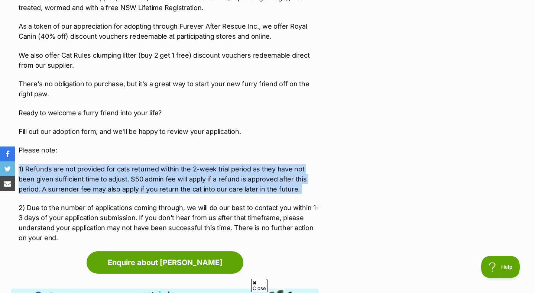
click at [206, 164] on p "1) Refunds are not provided for cats returned within the 2-week trial period as…" at bounding box center [169, 179] width 300 height 30
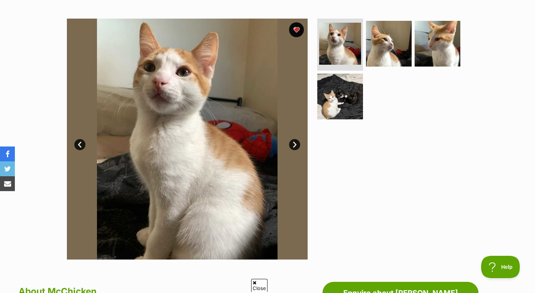
scroll to position [0, 0]
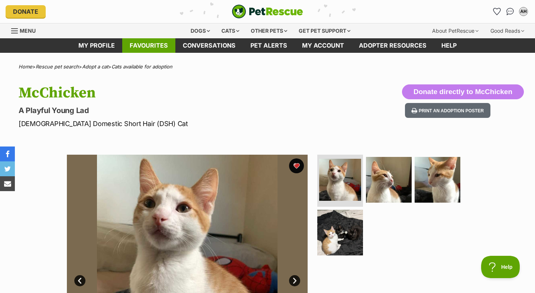
click at [152, 48] on link "Favourites" at bounding box center [148, 45] width 53 height 14
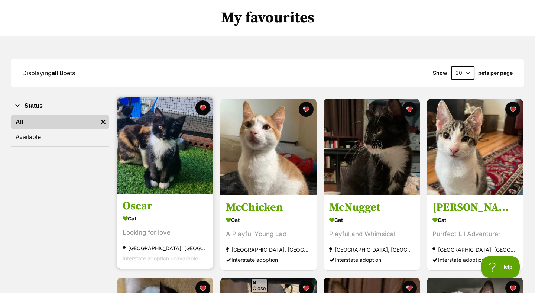
click at [167, 155] on img at bounding box center [165, 145] width 96 height 96
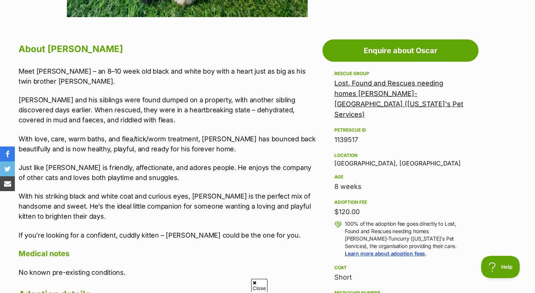
scroll to position [380, 0]
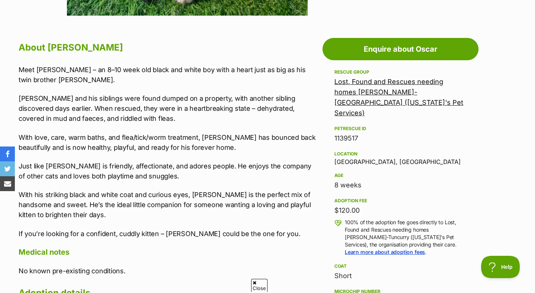
click at [344, 149] on div "Location Forster, NSW" at bounding box center [400, 157] width 132 height 16
copy div "Forster"
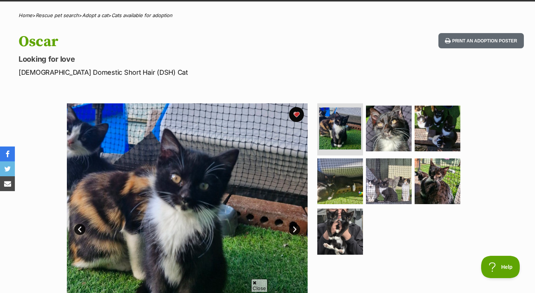
scroll to position [52, 0]
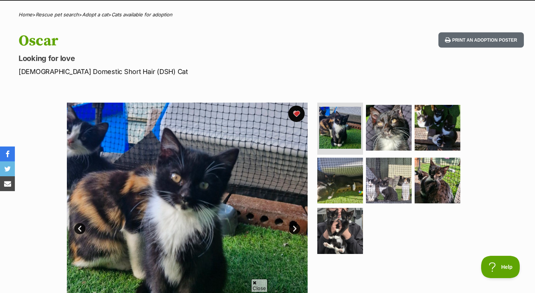
click at [289, 116] on button "favourite" at bounding box center [296, 114] width 16 height 16
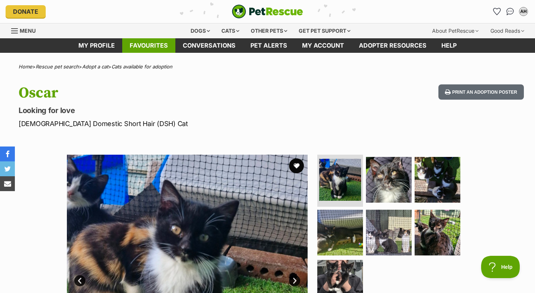
click at [150, 48] on link "Favourites" at bounding box center [148, 45] width 53 height 14
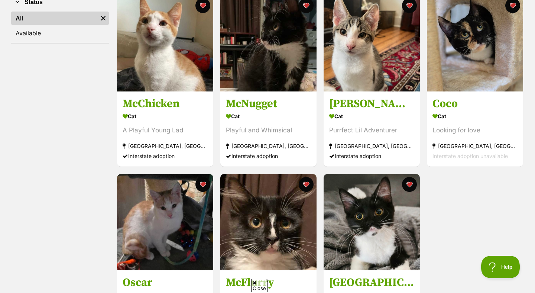
scroll to position [158, 0]
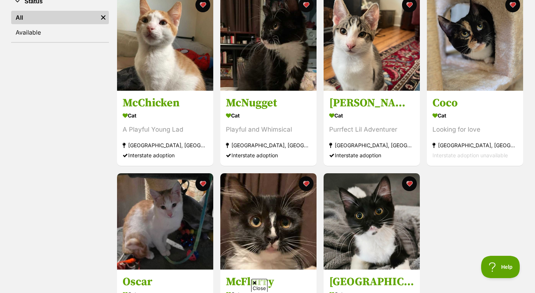
click at [253, 284] on icon at bounding box center [255, 282] width 4 height 5
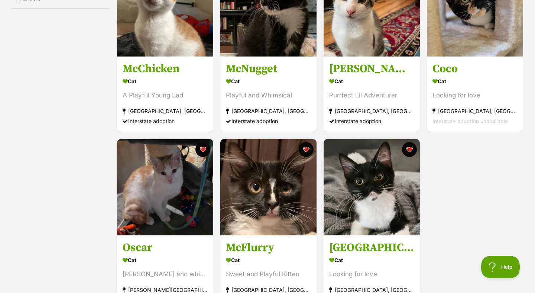
scroll to position [199, 0]
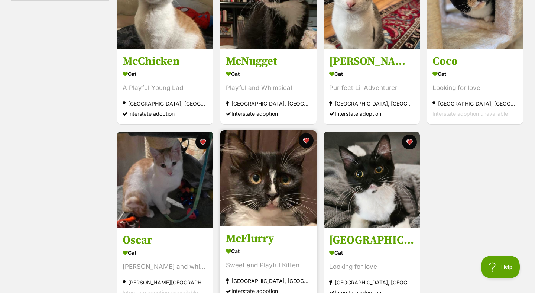
click at [233, 202] on img at bounding box center [268, 178] width 96 height 96
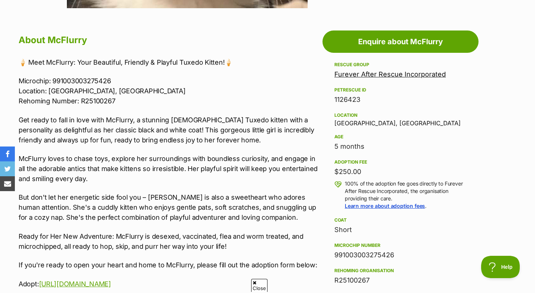
drag, startPoint x: 330, startPoint y: 126, endPoint x: 375, endPoint y: 126, distance: 45.0
click at [375, 126] on aside "Rescue group Furever After Rescue Incorporated PetRescue ID 1126423 Location [G…" at bounding box center [401, 249] width 156 height 378
click at [377, 124] on div "Location [GEOGRAPHIC_DATA], [GEOGRAPHIC_DATA]" at bounding box center [400, 119] width 132 height 16
click at [342, 122] on div "Location [GEOGRAPHIC_DATA], [GEOGRAPHIC_DATA]" at bounding box center [400, 119] width 132 height 16
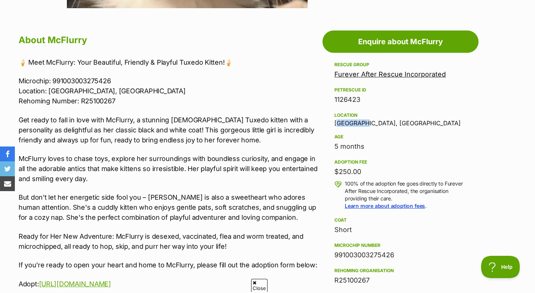
copy div "Earlwood"
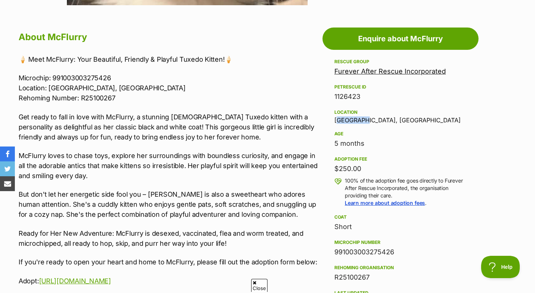
scroll to position [392, 0]
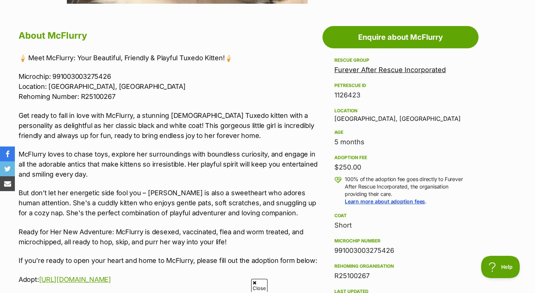
click at [106, 107] on div "🍦 Meet McFlurry: Your Beautiful, Friendly & Playful Tuxedo Kitten!🍦 Microchip: …" at bounding box center [169, 227] width 300 height 348
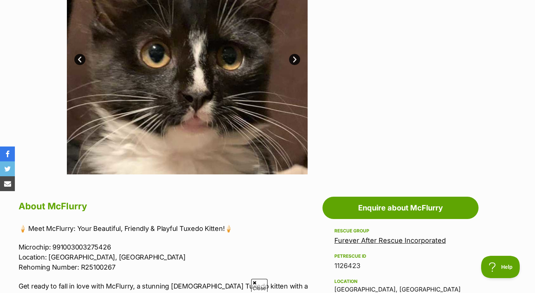
scroll to position [0, 0]
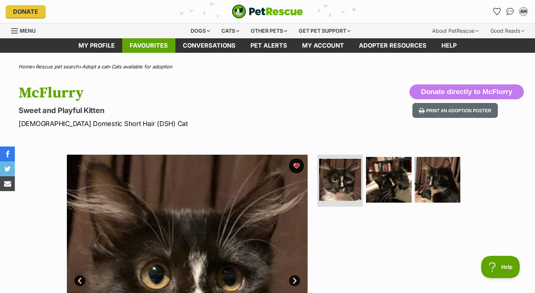
click at [150, 52] on link "Favourites" at bounding box center [148, 45] width 53 height 14
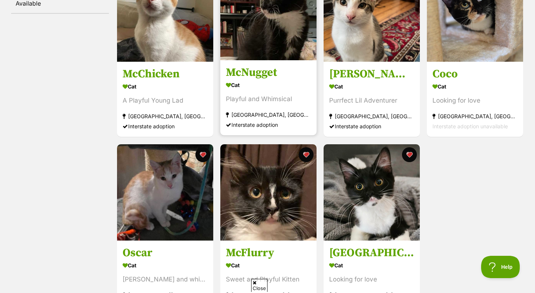
scroll to position [172, 0]
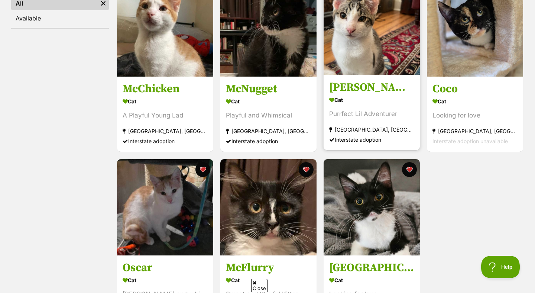
click at [382, 56] on img at bounding box center [372, 27] width 96 height 96
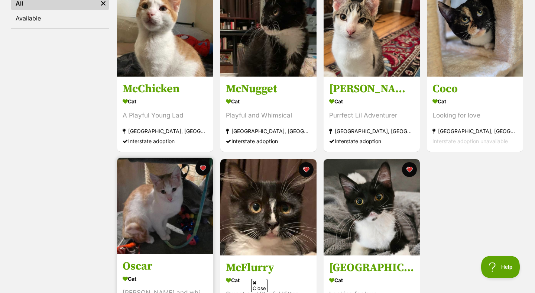
click at [142, 259] on link "Oscar Cat Ginger and white boy Bowen Mountain, NSW Interstate adoption unavaila…" at bounding box center [165, 290] width 96 height 75
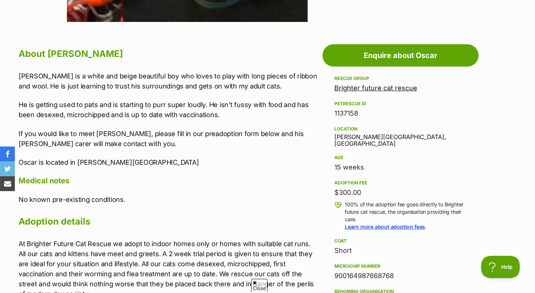
scroll to position [375, 0]
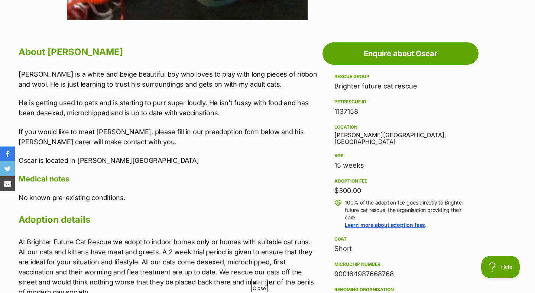
drag, startPoint x: 366, startPoint y: 159, endPoint x: 333, endPoint y: 164, distance: 33.1
click at [361, 160] on div "15 weeks" at bounding box center [400, 165] width 132 height 10
click at [252, 169] on div "About [PERSON_NAME] [PERSON_NAME] is a white and beige beautiful boy who loves …" at bounding box center [169, 194] width 300 height 301
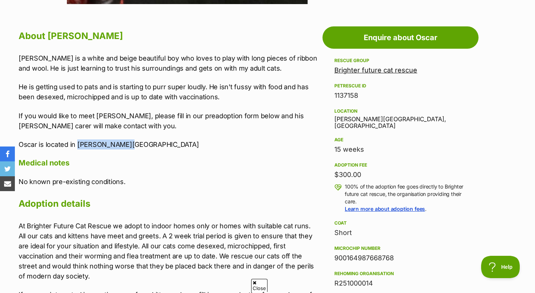
drag, startPoint x: 77, startPoint y: 145, endPoint x: 142, endPoint y: 145, distance: 65.0
click at [142, 145] on p "Oscar is located in Bowen Mountain" at bounding box center [169, 144] width 300 height 10
copy p "Bowen Mountain"
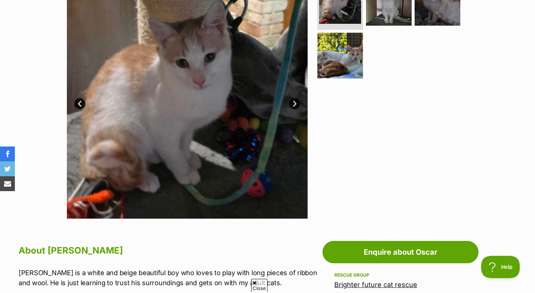
scroll to position [161, 0]
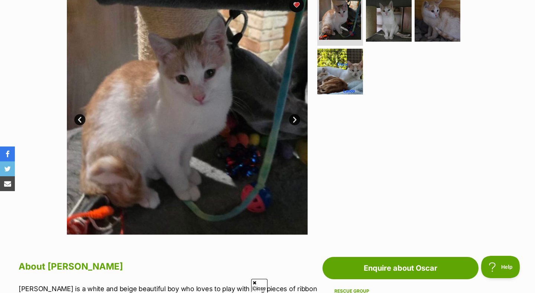
click at [291, 120] on link "Next" at bounding box center [294, 119] width 11 height 11
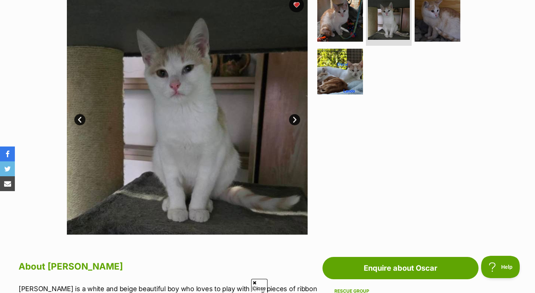
click at [294, 120] on link "Next" at bounding box center [294, 119] width 11 height 11
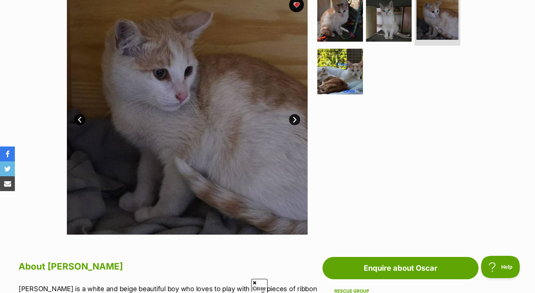
click at [294, 120] on link "Next" at bounding box center [294, 119] width 11 height 11
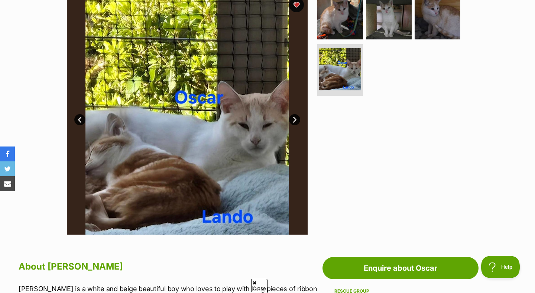
click at [294, 120] on link "Next" at bounding box center [294, 119] width 11 height 11
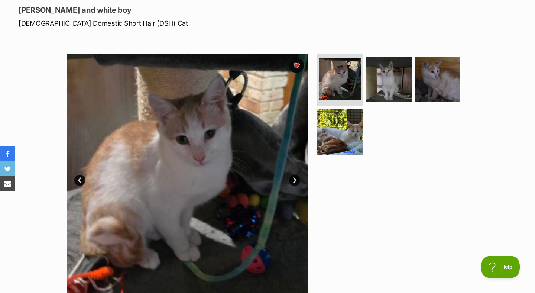
scroll to position [0, 0]
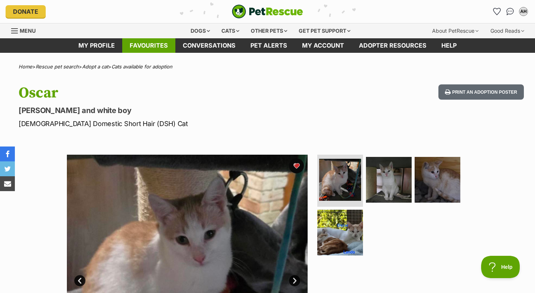
click at [153, 47] on link "Favourites" at bounding box center [148, 45] width 53 height 14
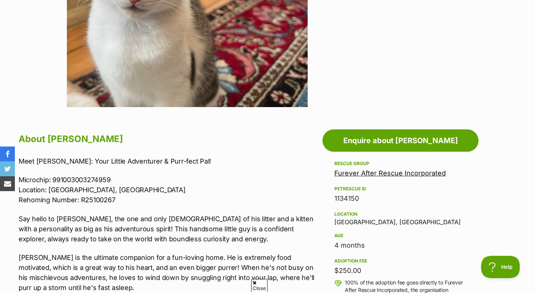
scroll to position [289, 0]
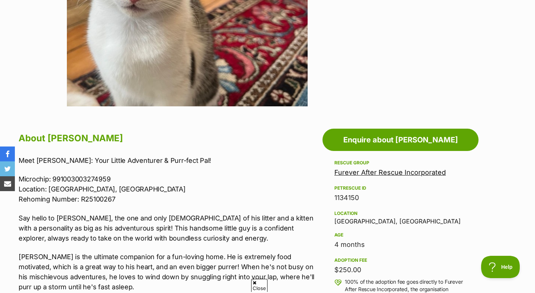
click at [341, 217] on div "Location Rosebery, NSW" at bounding box center [400, 217] width 132 height 16
copy div "Rosebery"
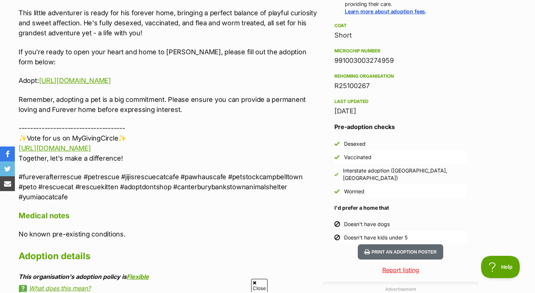
scroll to position [584, 0]
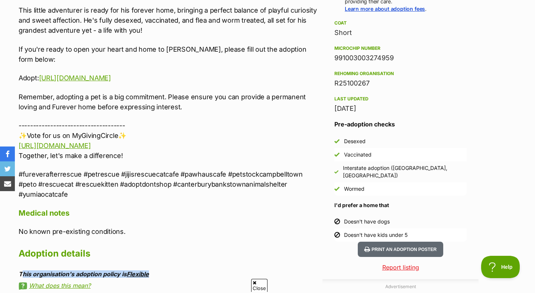
drag, startPoint x: 19, startPoint y: 257, endPoint x: 164, endPoint y: 255, distance: 144.6
click at [164, 271] on div "This organisation's adoption policy is Flexible" at bounding box center [169, 274] width 300 height 7
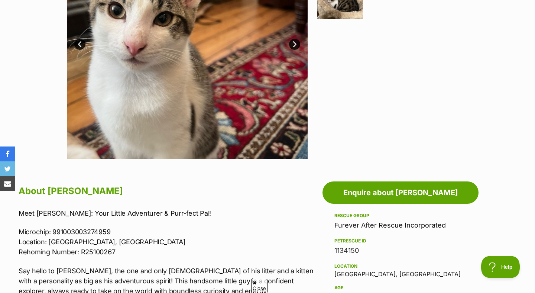
scroll to position [13, 0]
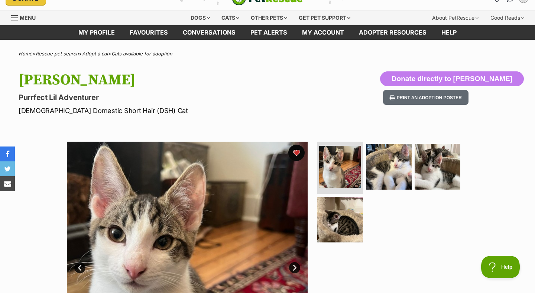
click at [298, 148] on button "favourite" at bounding box center [296, 153] width 16 height 16
